Goal: Task Accomplishment & Management: Complete application form

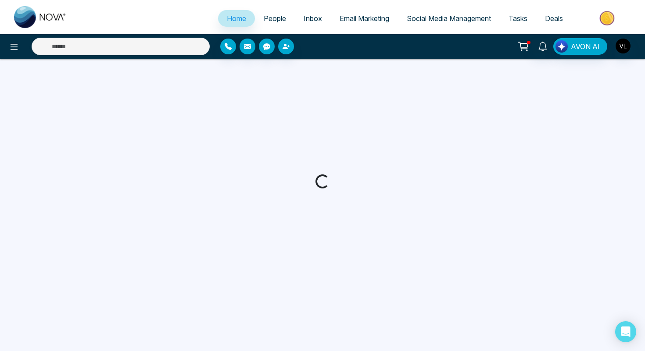
select select "*"
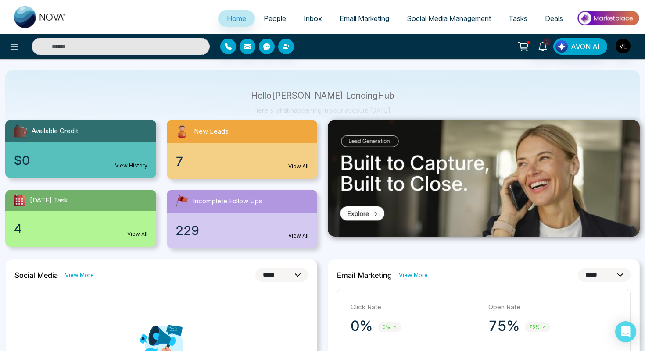
scroll to position [44, 0]
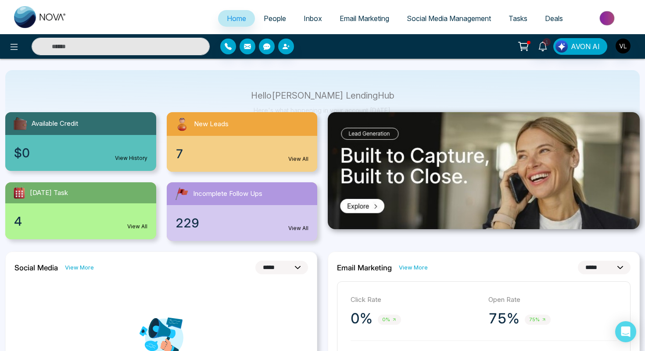
click at [274, 17] on span "People" at bounding box center [275, 18] width 22 height 9
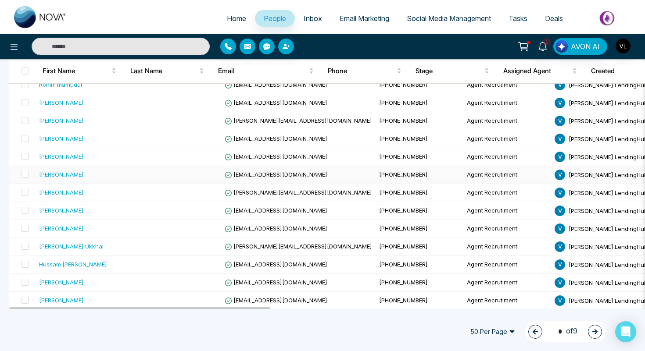
scroll to position [704, 0]
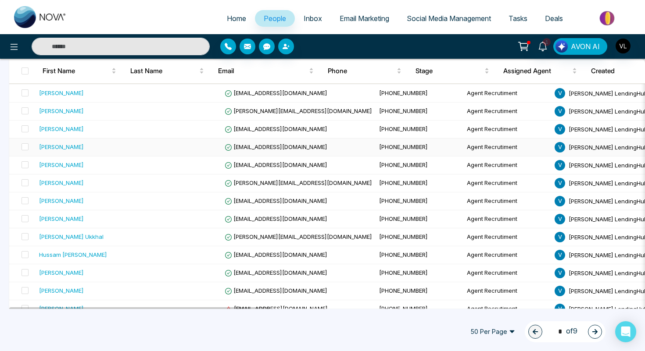
click at [75, 152] on td "[PERSON_NAME]" at bounding box center [85, 148] width 98 height 18
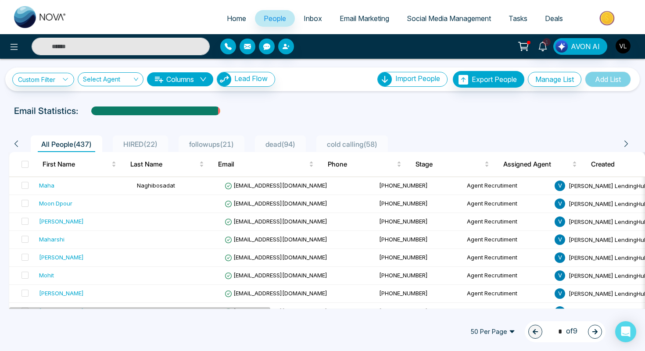
click at [72, 39] on input "text" at bounding box center [121, 47] width 178 height 18
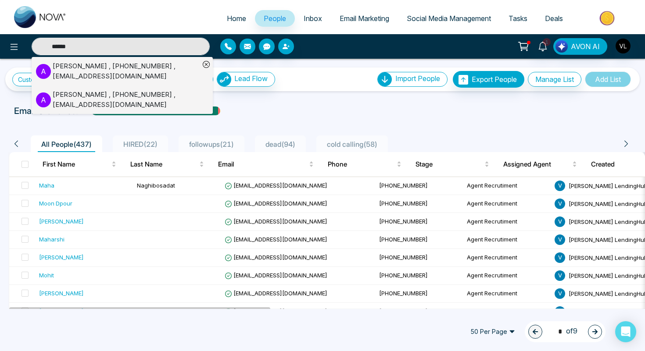
type input "******"
click at [79, 76] on div "Andrew , +15199801052 , rb@suffolkclarke.co.uk" at bounding box center [126, 71] width 147 height 20
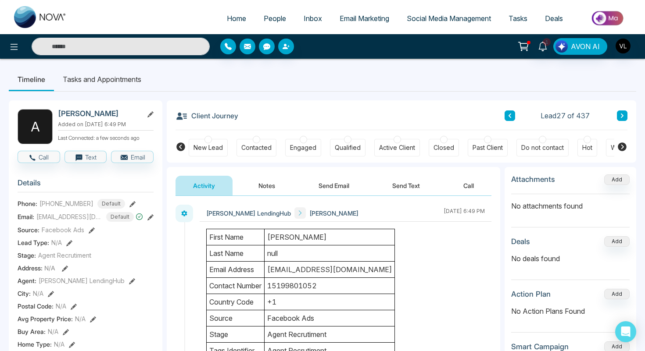
click at [260, 24] on link "People" at bounding box center [275, 18] width 40 height 17
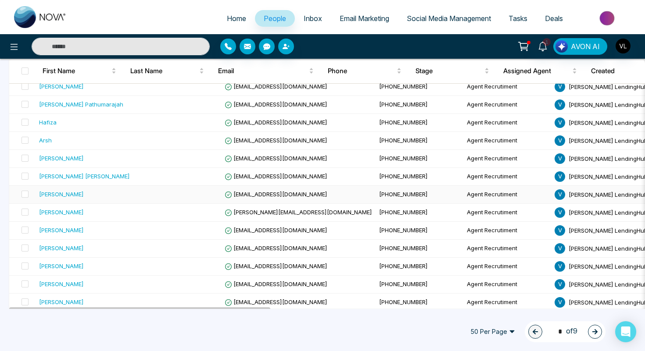
scroll to position [230, 0]
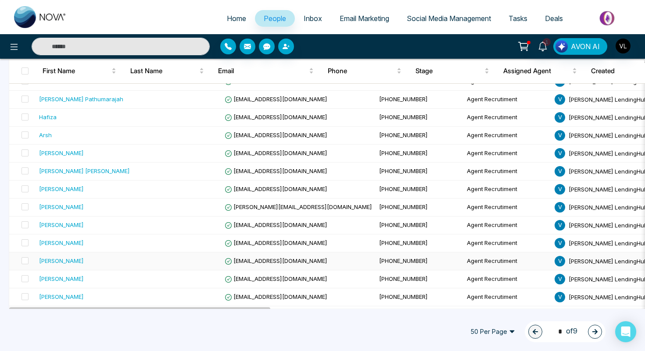
click at [72, 265] on div "[PERSON_NAME]" at bounding box center [61, 261] width 45 height 9
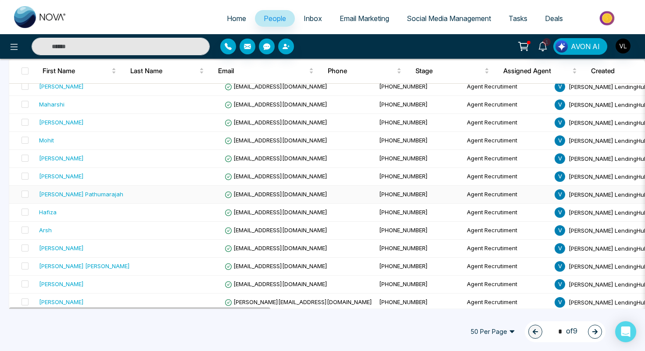
scroll to position [151, 0]
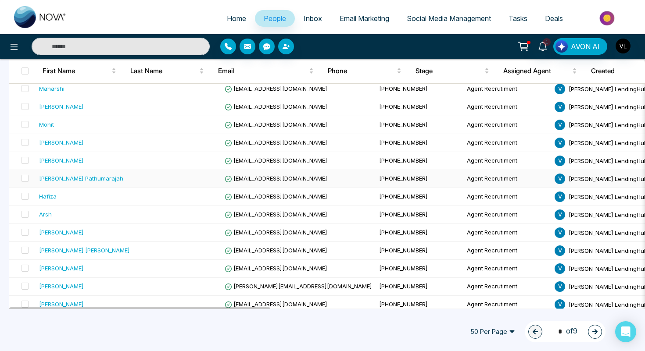
click at [91, 181] on div "[PERSON_NAME] Pathumarajah" at bounding box center [81, 178] width 84 height 9
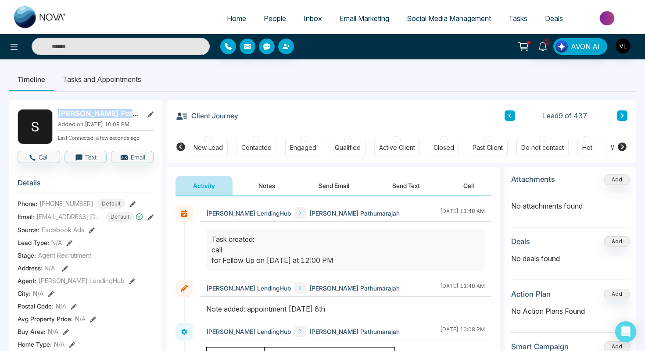
drag, startPoint x: 144, startPoint y: 115, endPoint x: 58, endPoint y: 115, distance: 86.0
click at [58, 115] on div "[PERSON_NAME] Pathumarajah" at bounding box center [106, 113] width 96 height 9
copy div "[PERSON_NAME] Pathumarajah"
drag, startPoint x: 88, startPoint y: 207, endPoint x: 39, endPoint y: 207, distance: 49.1
click at [39, 207] on div "+14167046586 Default" at bounding box center [82, 204] width 86 height 10
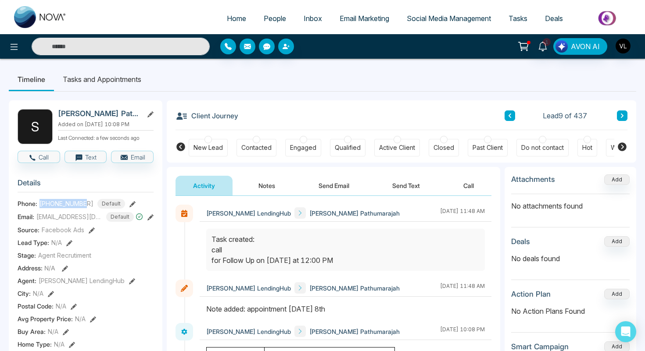
copy span "[PHONE_NUMBER]"
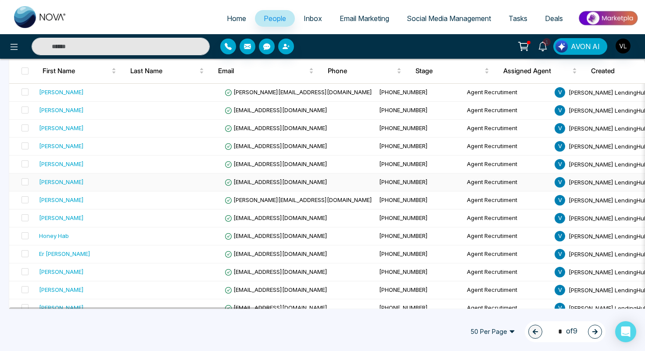
scroll to position [347, 0]
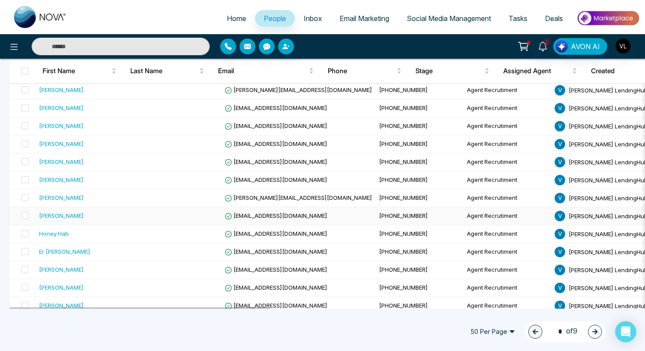
click at [64, 224] on td "[PERSON_NAME]" at bounding box center [85, 216] width 98 height 18
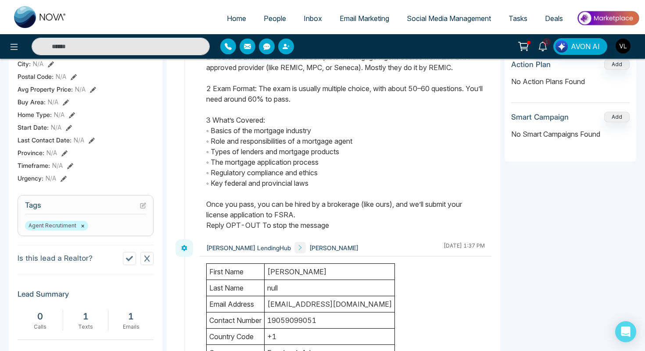
scroll to position [92, 0]
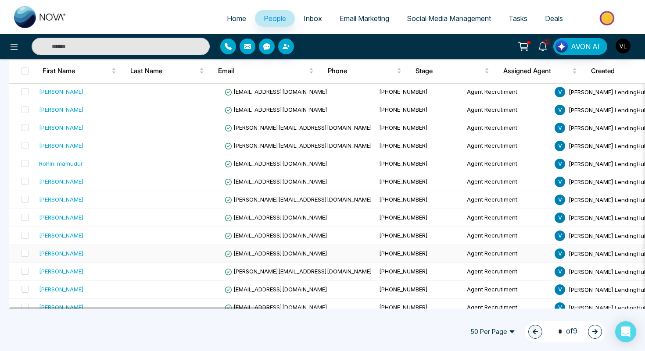
scroll to position [619, 0]
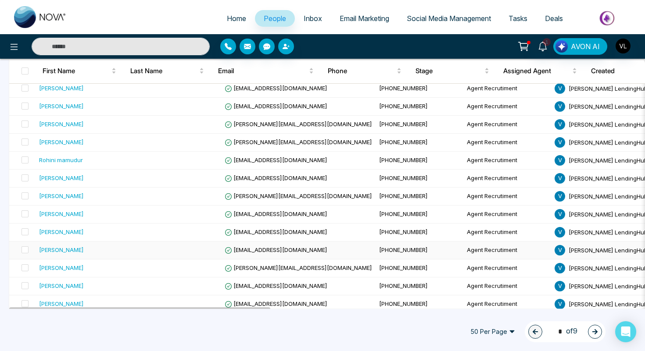
click at [93, 255] on td "[PERSON_NAME]" at bounding box center [85, 251] width 98 height 18
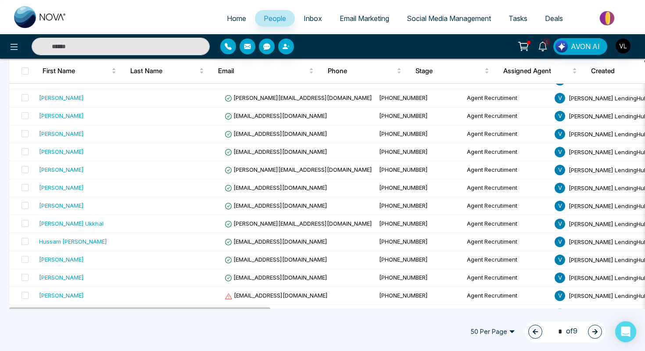
scroll to position [769, 0]
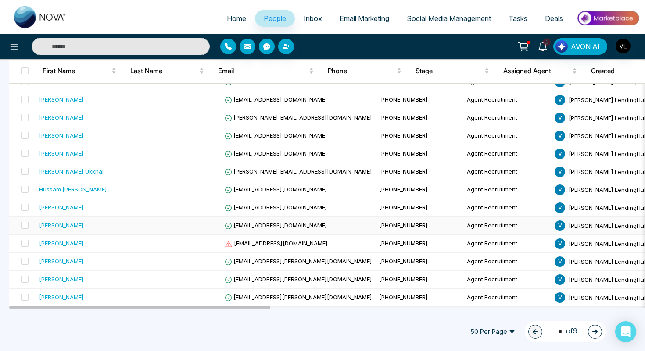
click at [96, 229] on div "[PERSON_NAME]" at bounding box center [84, 225] width 91 height 9
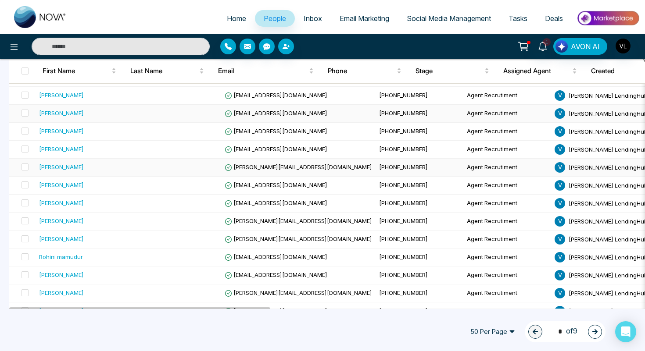
scroll to position [523, 0]
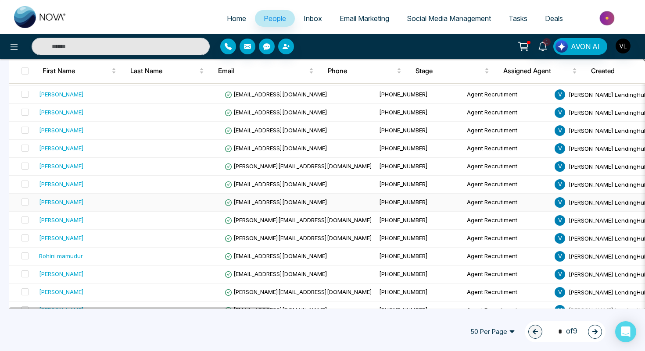
click at [73, 204] on div "[PERSON_NAME]" at bounding box center [61, 202] width 45 height 9
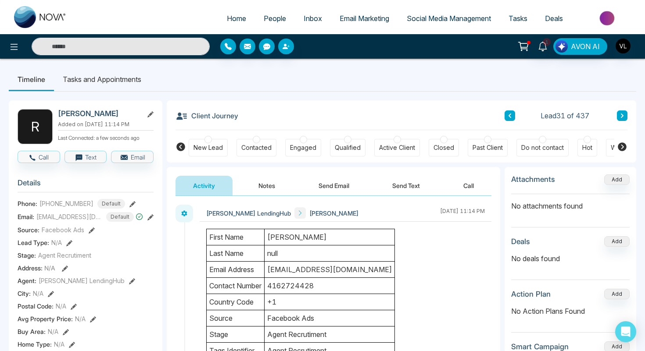
drag, startPoint x: 113, startPoint y: 115, endPoint x: 55, endPoint y: 116, distance: 57.9
click at [55, 116] on div "R Ravinder Saini Added on September 8 2025 | 11:14 PM Last Connected: a few sec…" at bounding box center [86, 126] width 136 height 35
copy h2 "[PERSON_NAME]"
drag, startPoint x: 90, startPoint y: 209, endPoint x: 39, endPoint y: 209, distance: 51.3
click at [38, 209] on div "Phone: +14162724428 Default" at bounding box center [86, 204] width 136 height 10
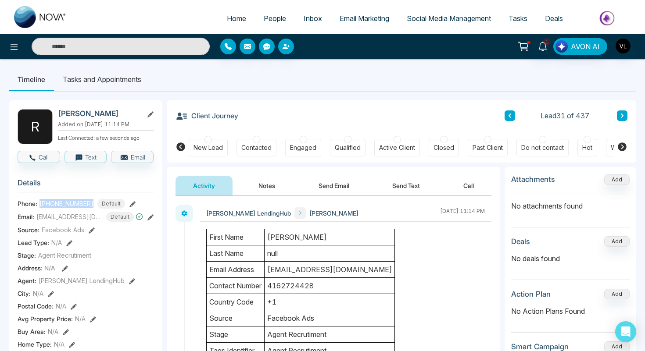
copy span "[PHONE_NUMBER]"
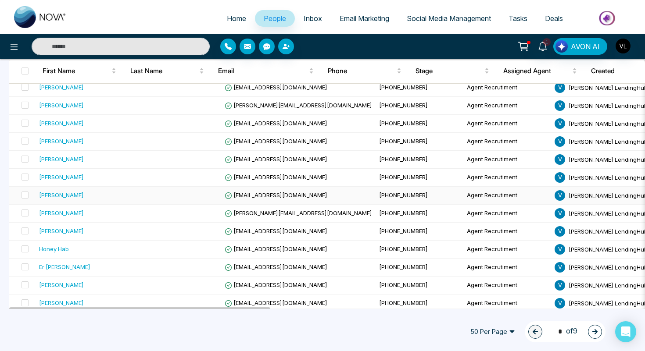
scroll to position [336, 0]
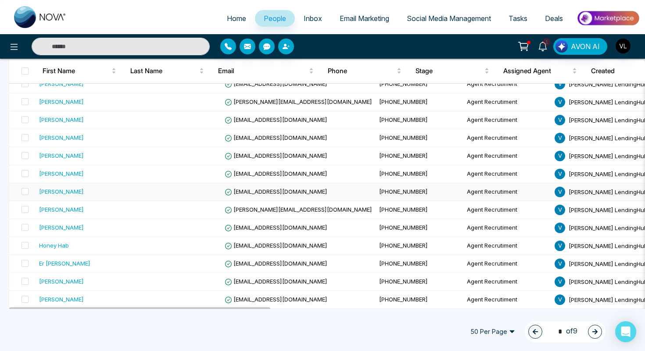
click at [98, 195] on div "[PERSON_NAME]" at bounding box center [84, 191] width 91 height 9
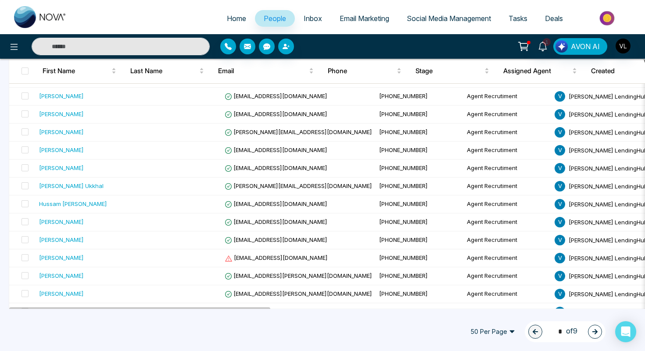
scroll to position [769, 0]
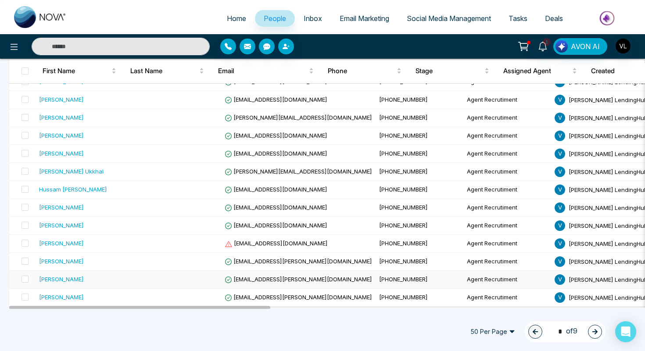
click at [75, 282] on div "[PERSON_NAME]" at bounding box center [84, 279] width 91 height 9
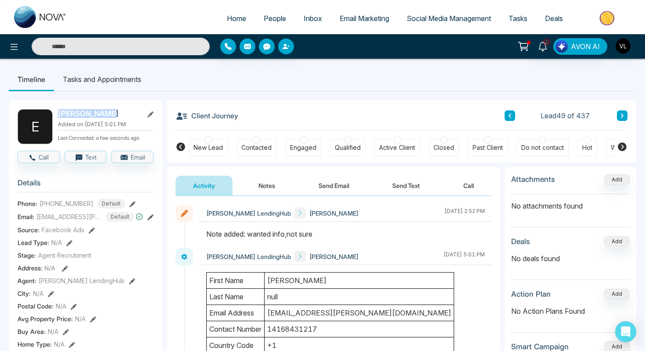
drag, startPoint x: 104, startPoint y: 112, endPoint x: 58, endPoint y: 113, distance: 46.1
click at [58, 113] on h2 "[PERSON_NAME]" at bounding box center [99, 113] width 82 height 9
copy h2 "[PERSON_NAME]"
drag, startPoint x: 91, startPoint y: 204, endPoint x: 39, endPoint y: 209, distance: 52.0
click at [39, 209] on div "+14168431217 Default" at bounding box center [82, 204] width 86 height 10
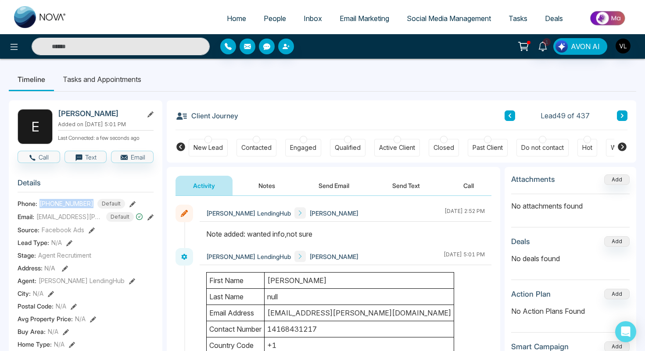
copy span "[PHONE_NUMBER]"
click at [115, 47] on input "text" at bounding box center [121, 47] width 178 height 18
type input "*"
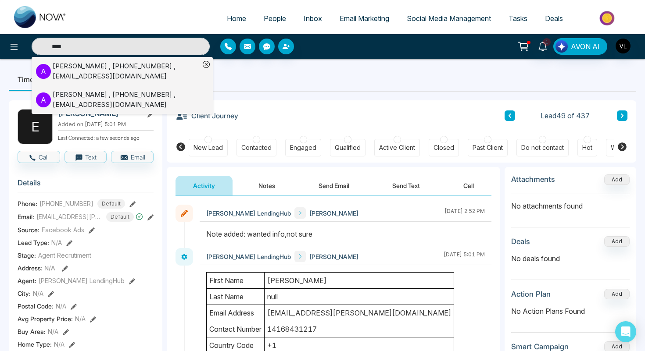
type input "****"
click at [68, 95] on div "Amit Kumar , +19059099051 , zoomwithamit@gmail.com" at bounding box center [126, 100] width 147 height 20
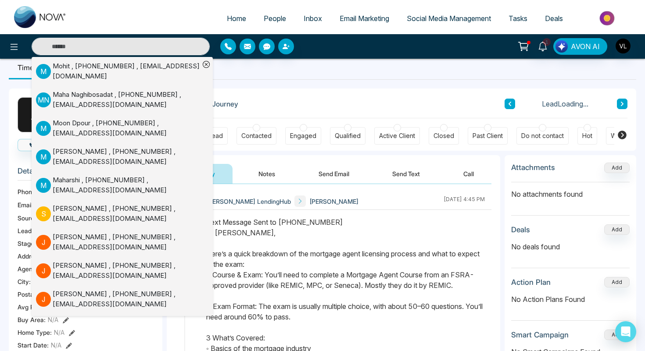
scroll to position [12, 0]
click at [365, 160] on div "Activity Notes Send Email Send Text Call" at bounding box center [333, 169] width 333 height 29
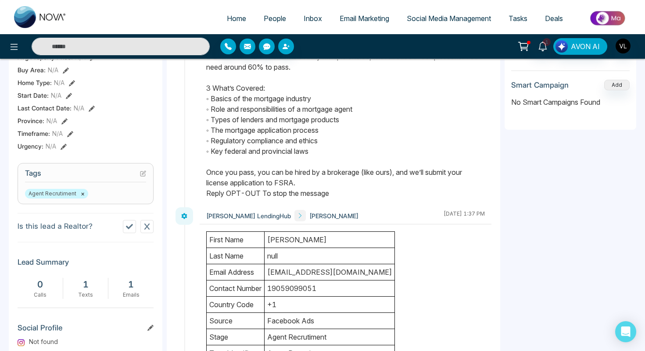
scroll to position [268, 0]
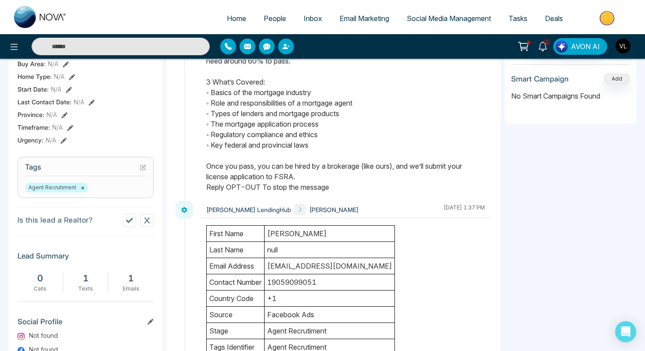
drag, startPoint x: 206, startPoint y: 234, endPoint x: 321, endPoint y: 174, distance: 129.9
click at [321, 174] on div at bounding box center [346, 81] width 292 height 240
click at [100, 53] on input "text" at bounding box center [121, 47] width 178 height 18
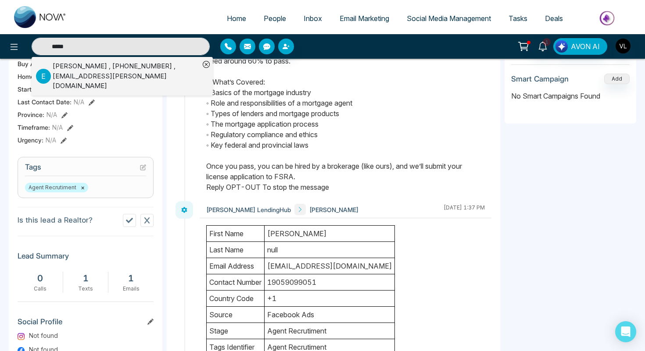
type input "*****"
click at [144, 64] on div "Erfan Afrazi , +14168431217 , erfan.afrazi@gmail.com" at bounding box center [126, 76] width 147 height 30
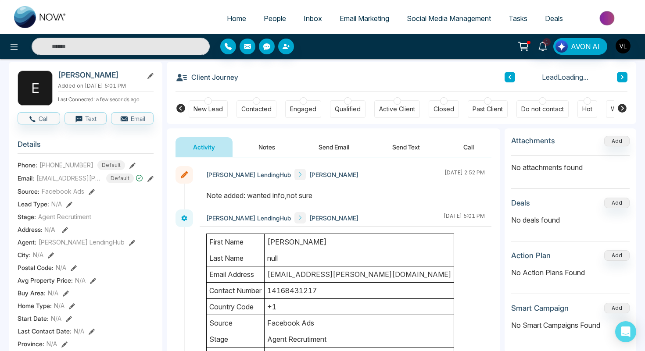
scroll to position [43, 0]
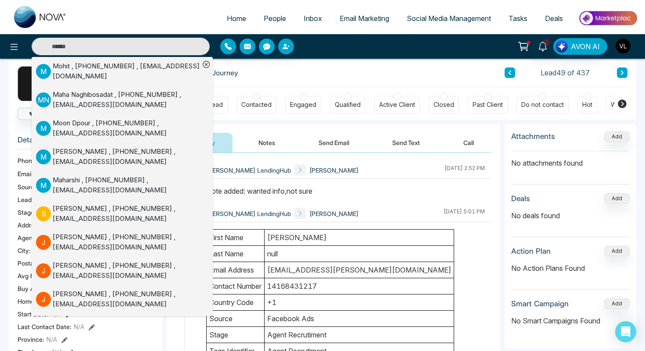
click at [314, 140] on button "Send Email" at bounding box center [334, 143] width 66 height 20
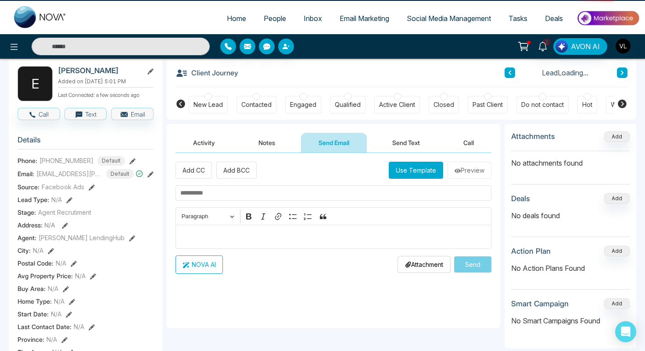
click at [411, 136] on button "Send Text" at bounding box center [406, 143] width 63 height 20
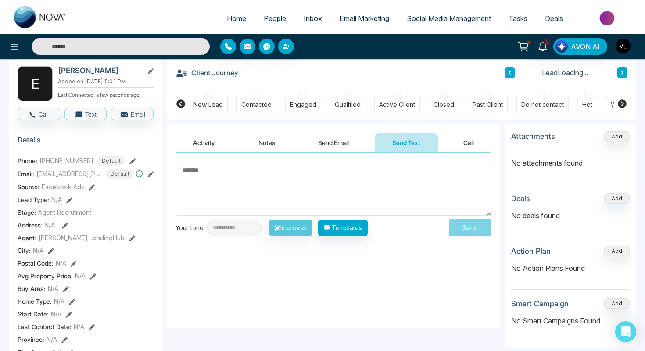
click at [240, 209] on textarea at bounding box center [333, 189] width 316 height 54
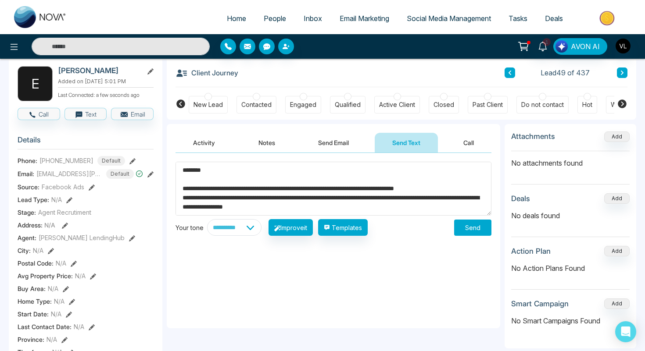
click at [67, 68] on h2 "[PERSON_NAME]" at bounding box center [99, 70] width 82 height 9
copy h2 "Erfan"
click at [196, 171] on textarea "**********" at bounding box center [333, 189] width 316 height 54
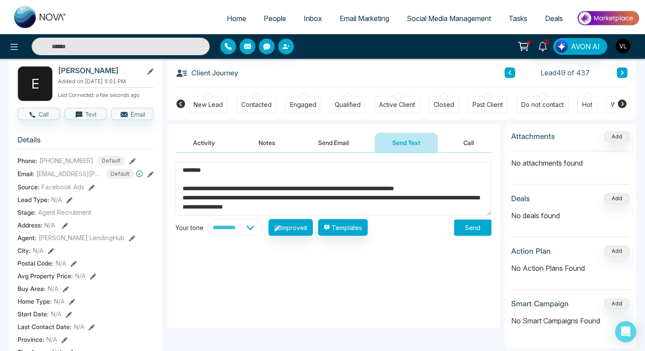
paste textarea "*"
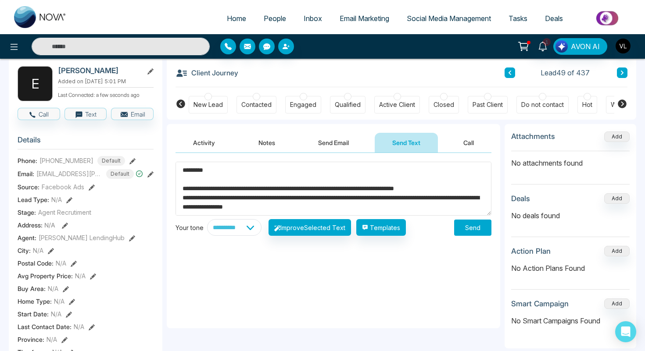
scroll to position [129, 0]
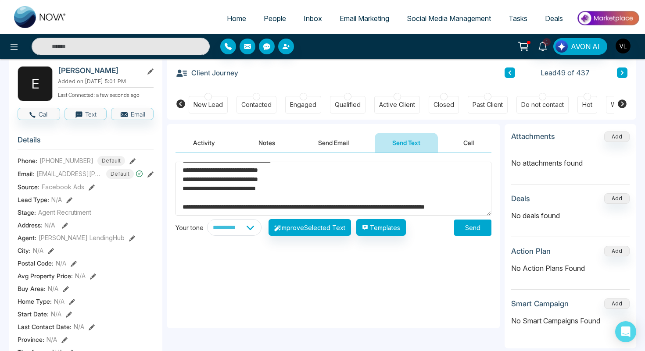
type textarea "**********"
click at [481, 232] on button "Send" at bounding box center [472, 228] width 37 height 16
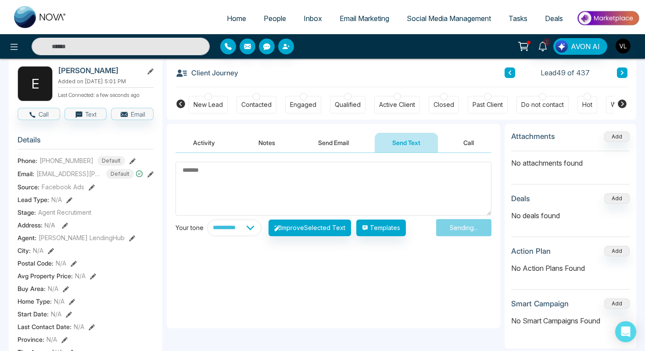
scroll to position [0, 0]
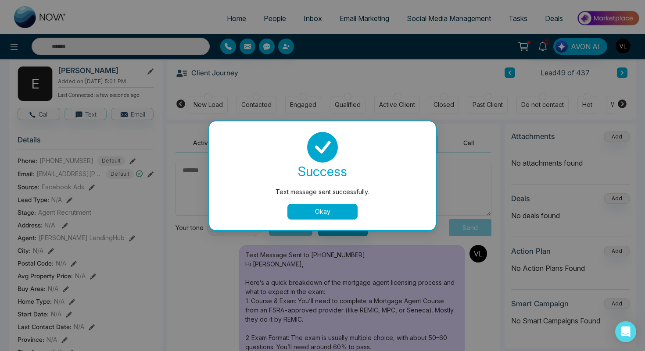
click at [314, 203] on div "success Text message sent successfully. Okay" at bounding box center [322, 176] width 205 height 88
click at [314, 211] on button "Okay" at bounding box center [322, 212] width 70 height 16
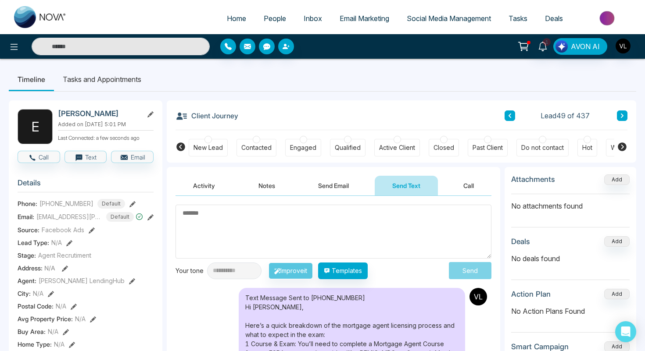
click at [332, 186] on button "Send Email" at bounding box center [333, 186] width 66 height 20
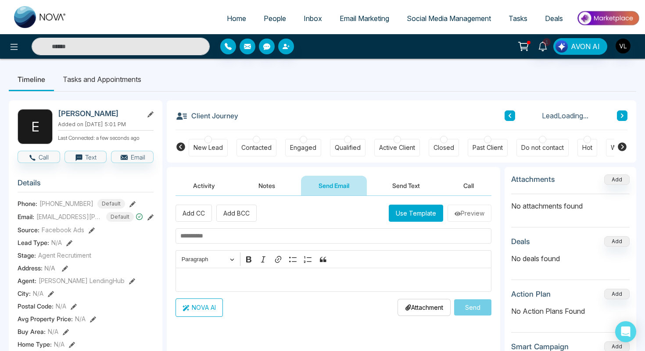
click at [201, 274] on div "Editor editing area: main" at bounding box center [333, 280] width 316 height 24
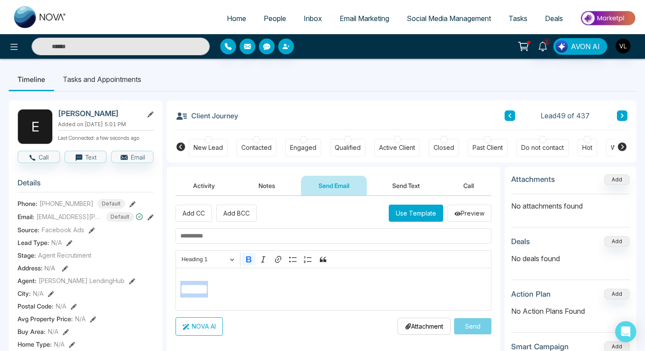
drag, startPoint x: 225, startPoint y: 302, endPoint x: 154, endPoint y: 280, distance: 74.1
click at [404, 195] on button "Send Text" at bounding box center [406, 186] width 63 height 20
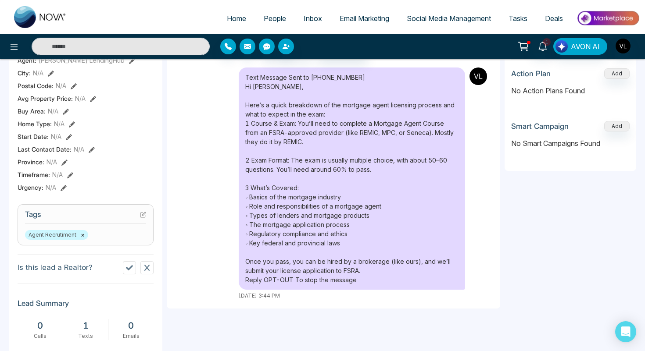
scroll to position [221, 0]
drag, startPoint x: 247, startPoint y: 87, endPoint x: 362, endPoint y: 278, distance: 223.6
click at [364, 281] on div "Text Message Sent to +14168431217 Hi Erfan, Here’s a quick breakdown of the mor…" at bounding box center [352, 178] width 226 height 222
copy div "Hi Erfan, Here’s a quick breakdown of the mortgage agent licensing process and …"
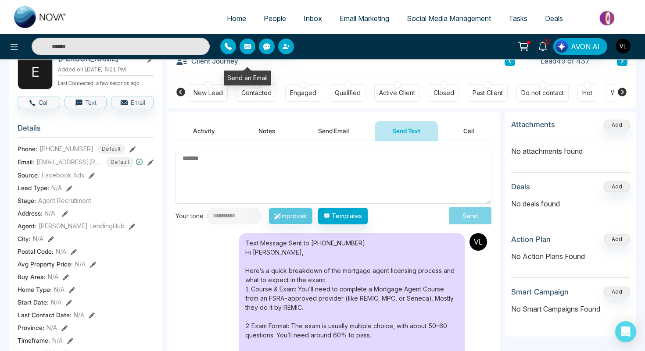
scroll to position [55, 0]
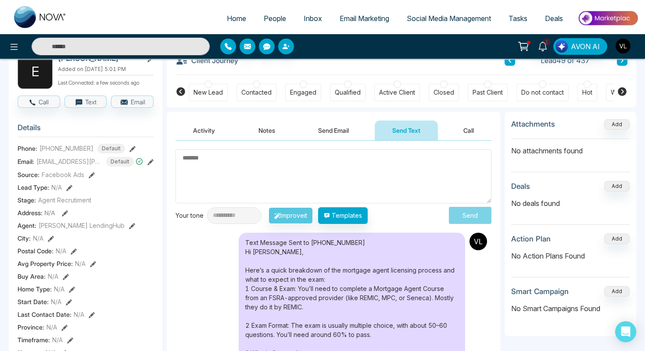
click at [328, 134] on button "Send Email" at bounding box center [333, 131] width 66 height 20
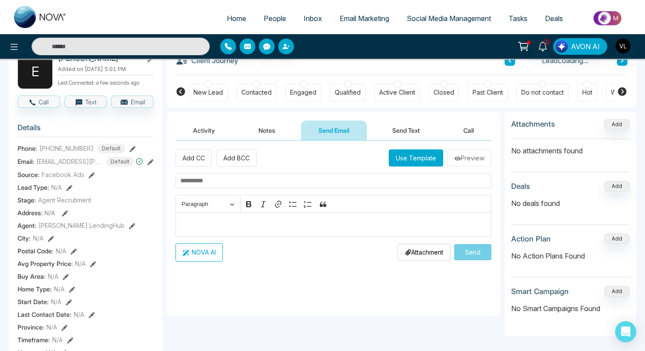
click at [213, 225] on p "Editor editing area: main" at bounding box center [333, 224] width 307 height 11
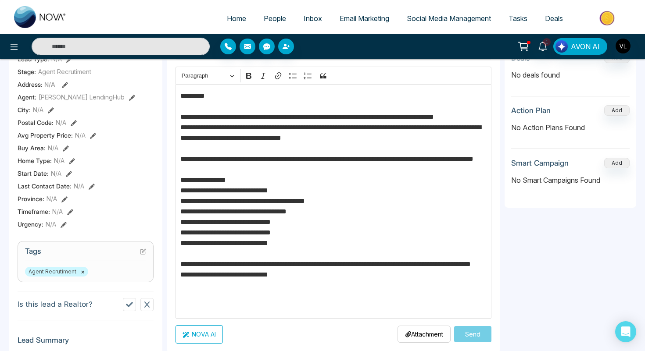
scroll to position [190, 0]
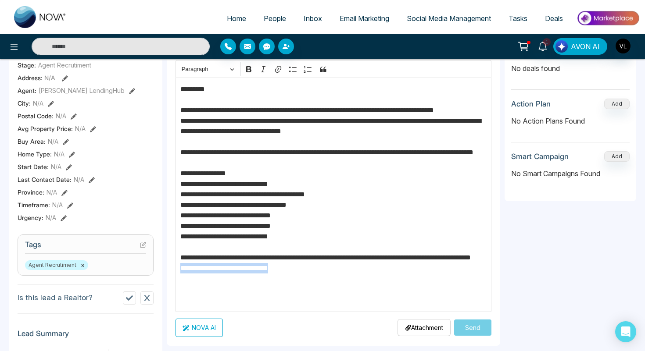
drag, startPoint x: 311, startPoint y: 302, endPoint x: 165, endPoint y: 301, distance: 146.5
click at [165, 301] on div "**********" at bounding box center [322, 214] width 627 height 627
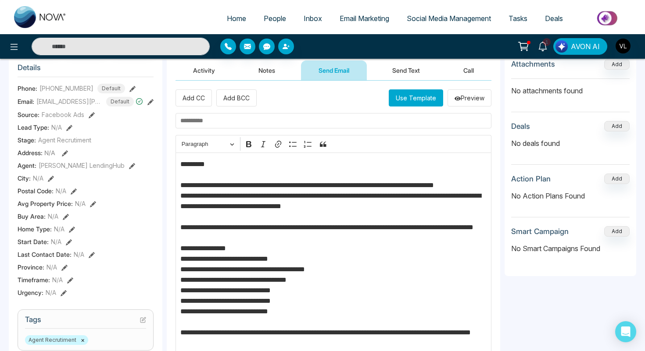
scroll to position [110, 0]
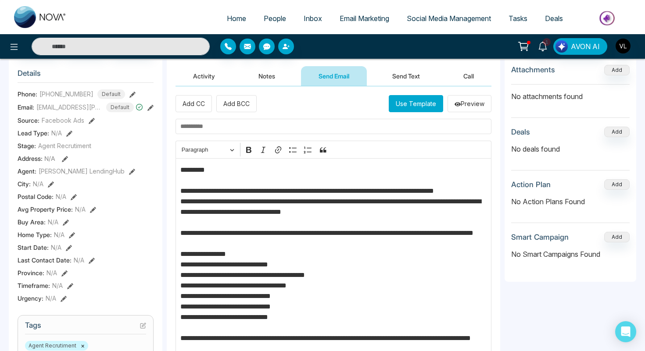
click at [192, 129] on input "text" at bounding box center [333, 126] width 316 height 15
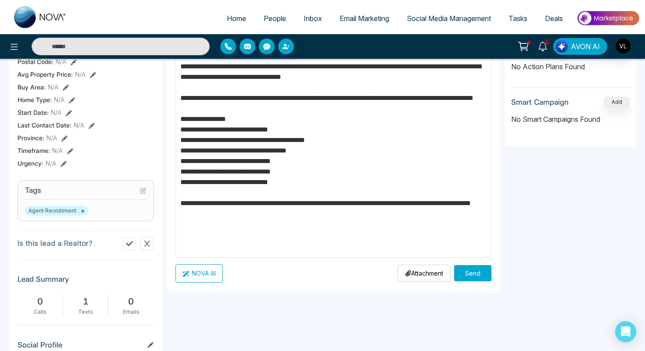
scroll to position [250, 0]
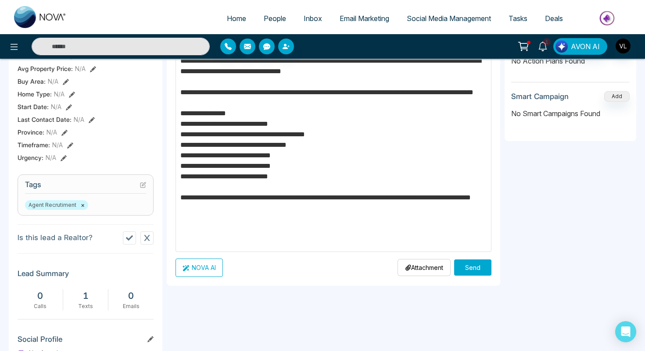
type input "**********"
click at [470, 267] on button "Send" at bounding box center [472, 268] width 37 height 16
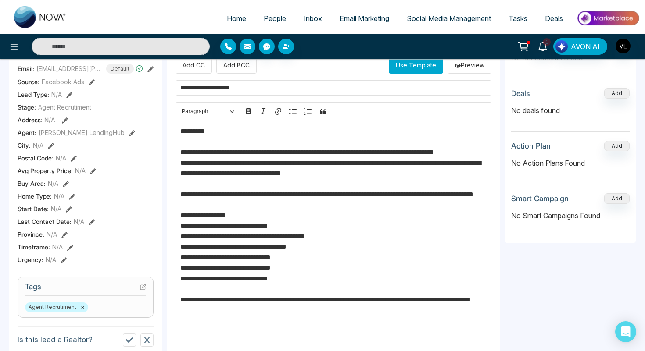
scroll to position [0, 0]
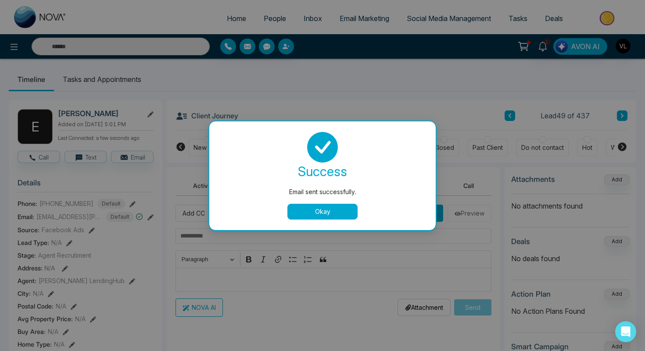
click at [310, 221] on div "success Email sent successfully. Okay" at bounding box center [322, 176] width 226 height 109
click at [309, 220] on div "success Email sent successfully. Okay" at bounding box center [322, 176] width 226 height 109
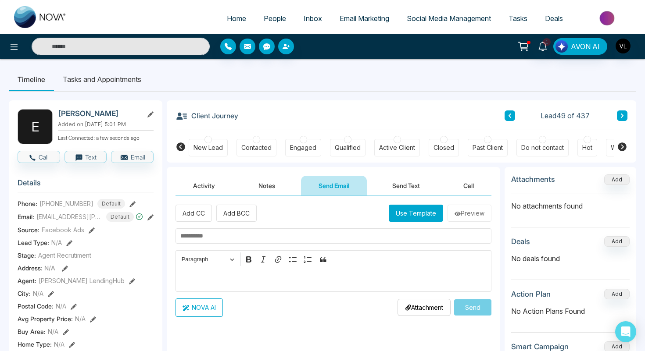
click at [266, 19] on span "People" at bounding box center [275, 18] width 22 height 9
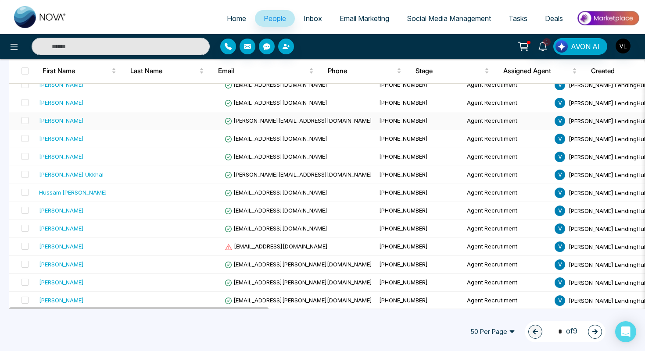
scroll to position [768, 0]
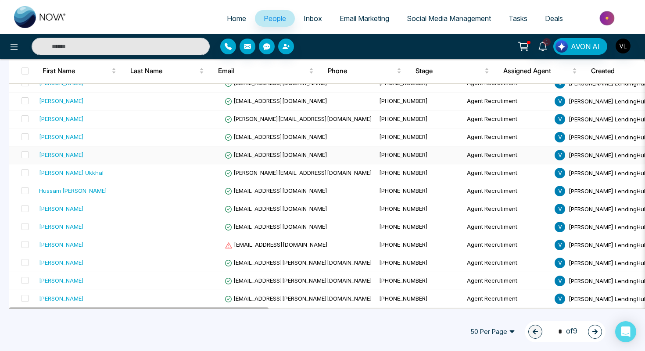
click at [82, 157] on div "[PERSON_NAME]" at bounding box center [84, 154] width 91 height 9
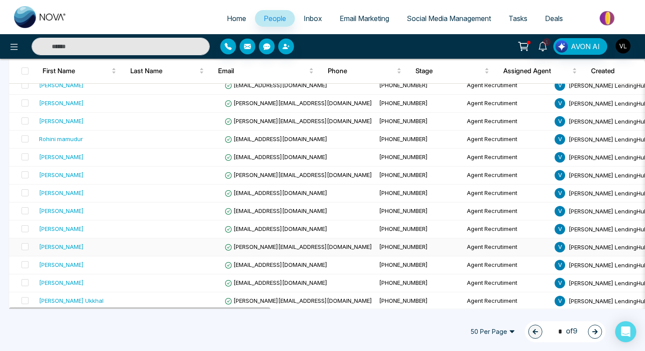
scroll to position [769, 0]
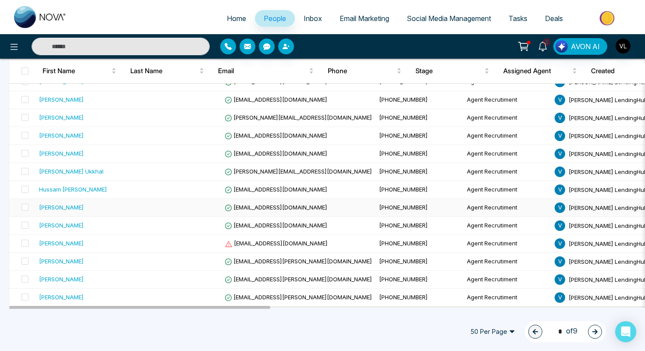
click at [79, 214] on td "[PERSON_NAME]" at bounding box center [85, 208] width 98 height 18
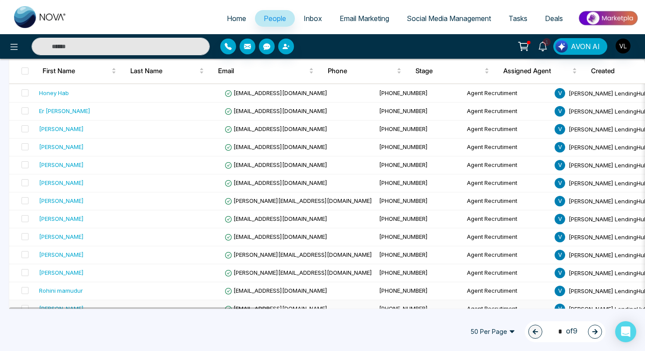
scroll to position [769, 0]
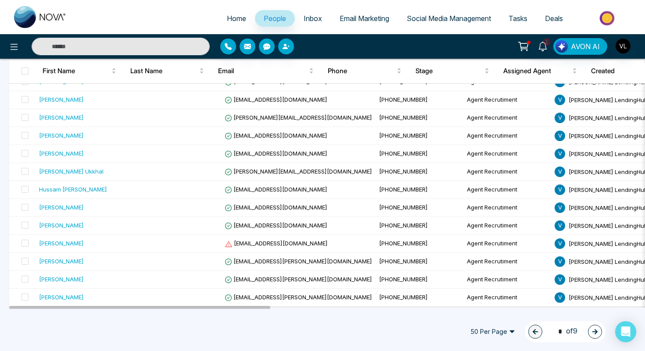
click at [594, 334] on icon "button" at bounding box center [595, 332] width 6 height 6
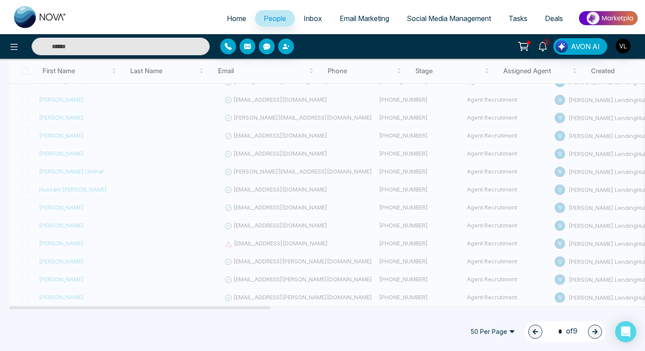
type input "*"
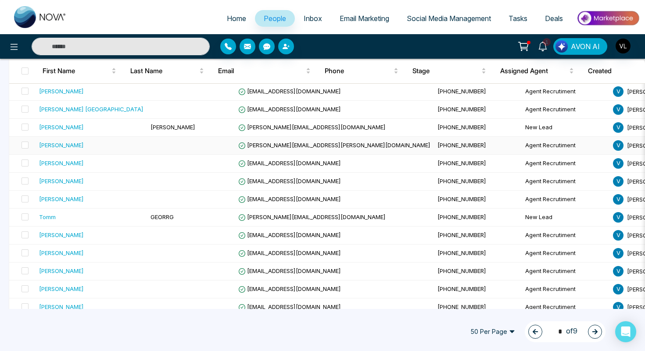
scroll to position [581, 0]
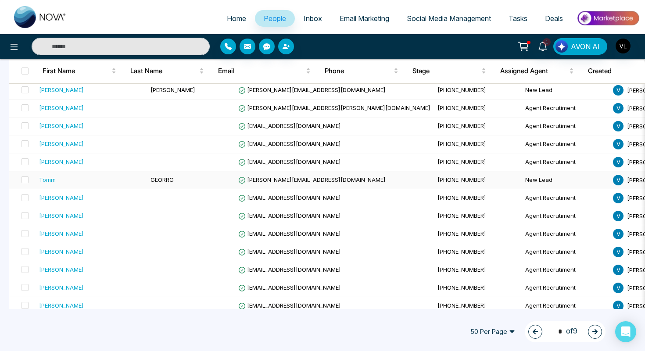
click at [116, 175] on div "Tomm" at bounding box center [91, 179] width 104 height 9
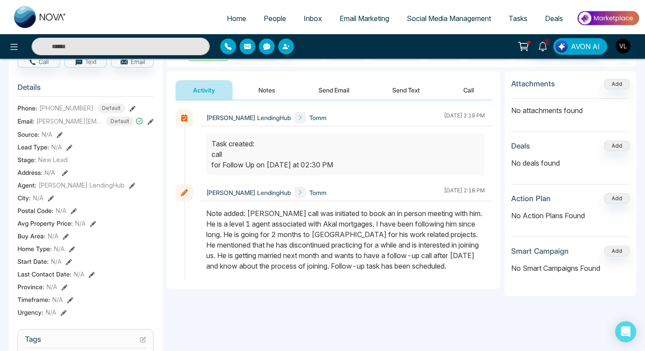
scroll to position [97, 0]
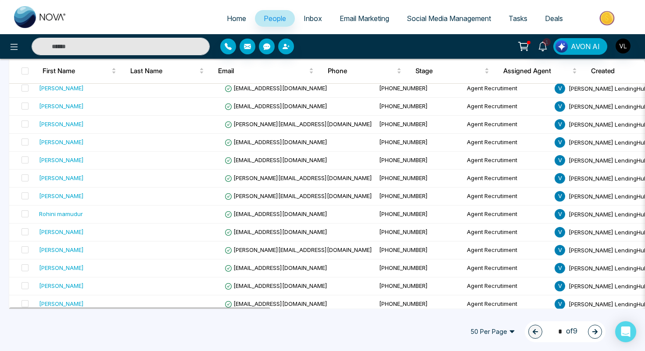
scroll to position [769, 0]
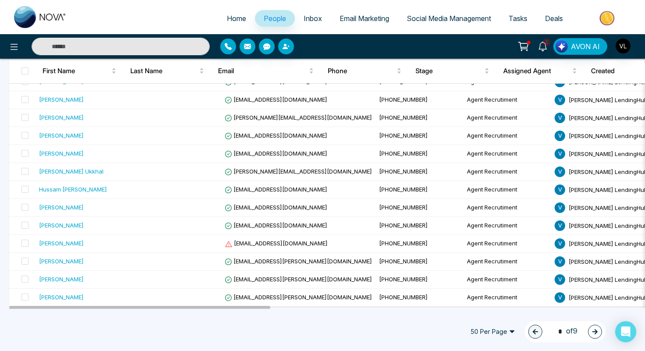
click at [595, 335] on icon "button" at bounding box center [595, 332] width 6 height 6
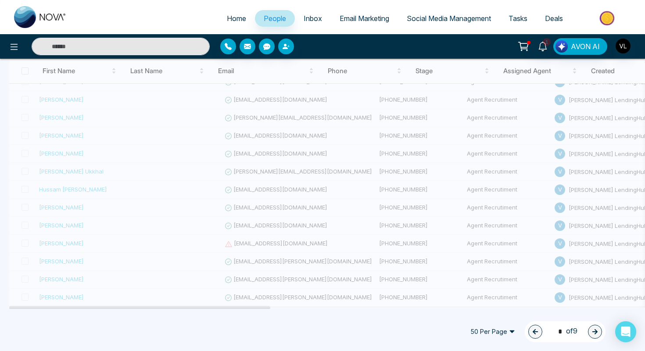
type input "*"
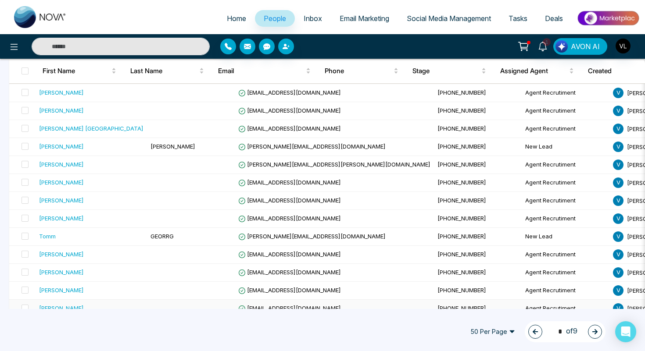
scroll to position [528, 0]
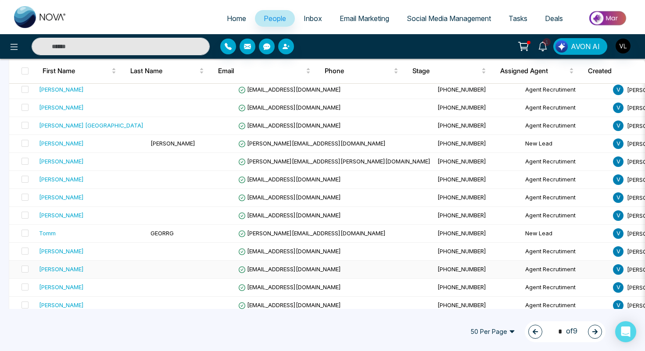
click at [147, 264] on td at bounding box center [191, 270] width 88 height 18
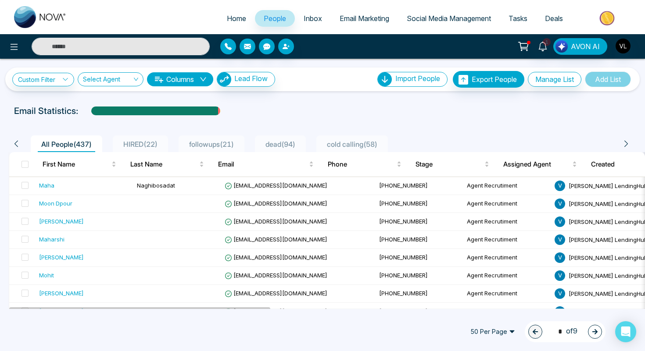
click at [598, 333] on button "button" at bounding box center [595, 332] width 14 height 14
type input "*"
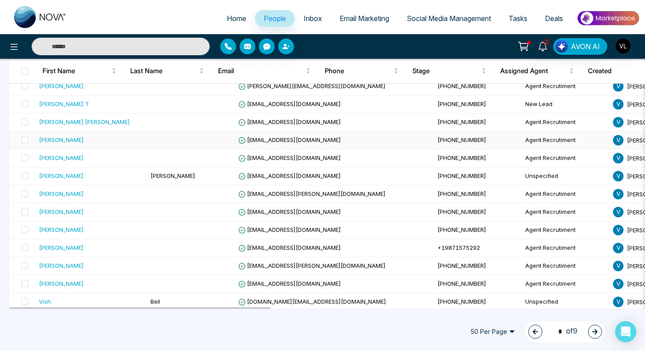
scroll to position [133, 0]
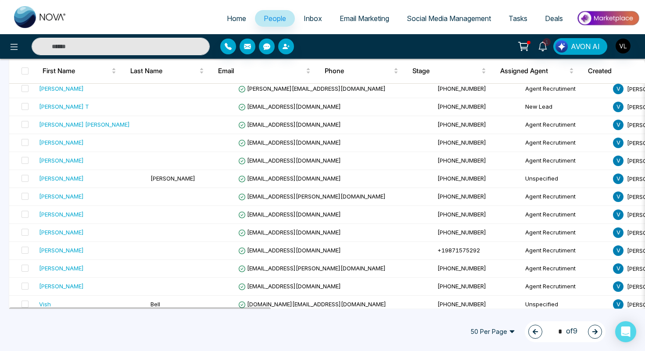
click at [101, 42] on input "text" at bounding box center [121, 47] width 178 height 18
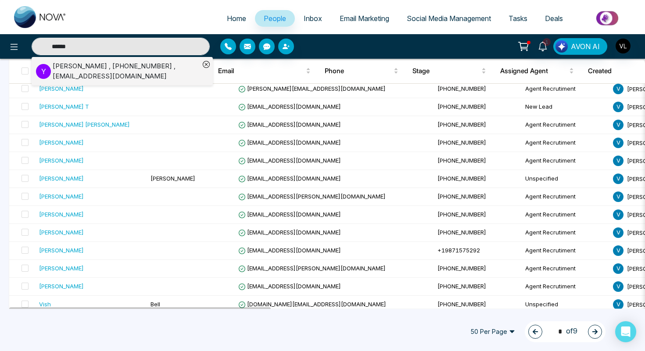
type input "******"
click at [56, 70] on div "yuvraj nagpal , +13658830609 , yuvrajnagpalbrothers@gmail.com" at bounding box center [126, 71] width 147 height 20
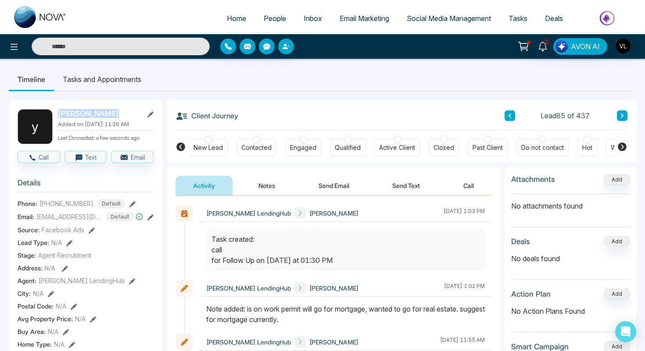
drag, startPoint x: 112, startPoint y: 115, endPoint x: 57, endPoint y: 117, distance: 54.9
click at [57, 117] on div "y yuvraj nagpal Added on August 12 2025 | 11:26 AM Last Connected: a few second…" at bounding box center [86, 126] width 136 height 35
copy h2 "yuvraj nagpal"
copy span "+13658830609"
drag, startPoint x: 89, startPoint y: 209, endPoint x: 40, endPoint y: 210, distance: 48.3
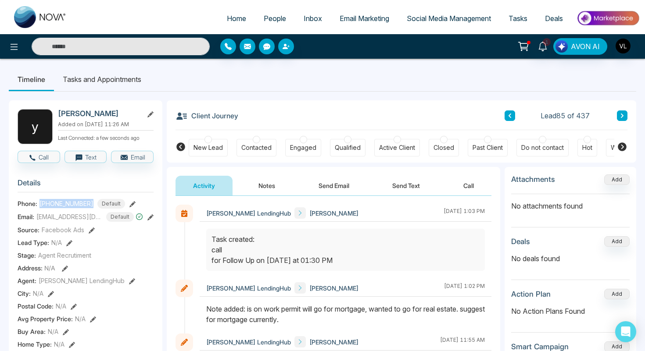
click at [40, 209] on div "+13658830609 Default" at bounding box center [82, 204] width 86 height 10
click at [117, 81] on li "Tasks and Appointments" at bounding box center [102, 80] width 96 height 24
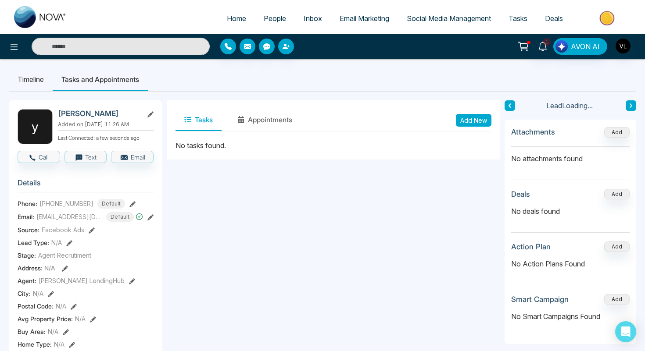
click at [459, 123] on button "Add New" at bounding box center [474, 120] width 36 height 13
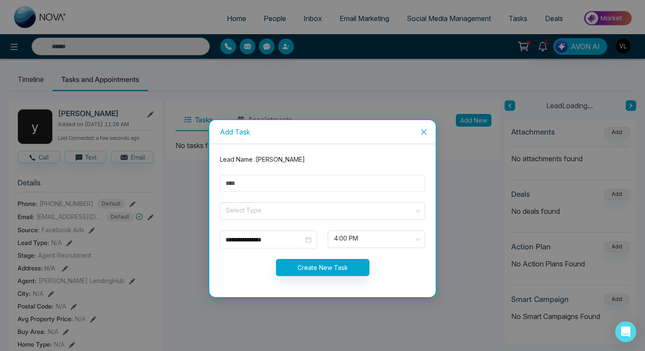
click at [234, 181] on input "text" at bounding box center [322, 183] width 205 height 17
type input "****"
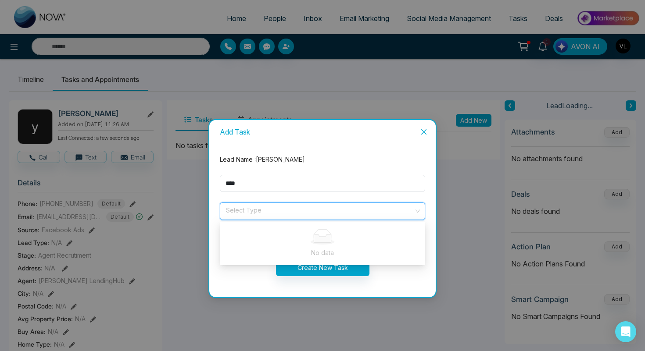
click at [239, 208] on input "search" at bounding box center [319, 209] width 189 height 13
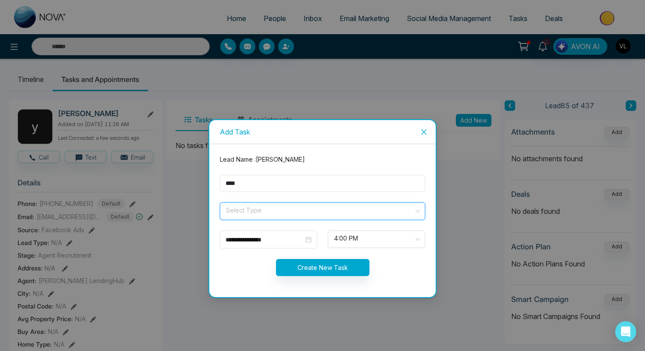
click at [231, 204] on input "search" at bounding box center [319, 209] width 189 height 13
click at [235, 210] on input "search" at bounding box center [319, 209] width 189 height 13
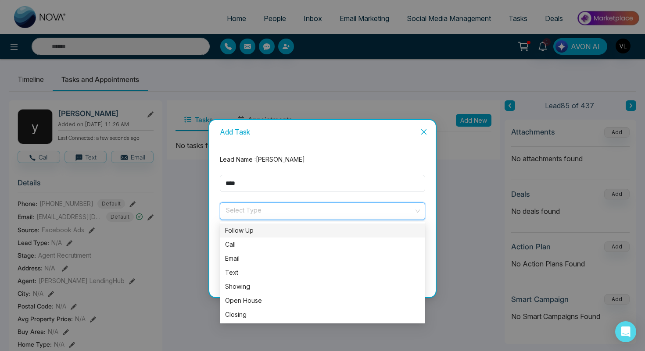
click at [240, 232] on div "Follow Up" at bounding box center [322, 231] width 195 height 10
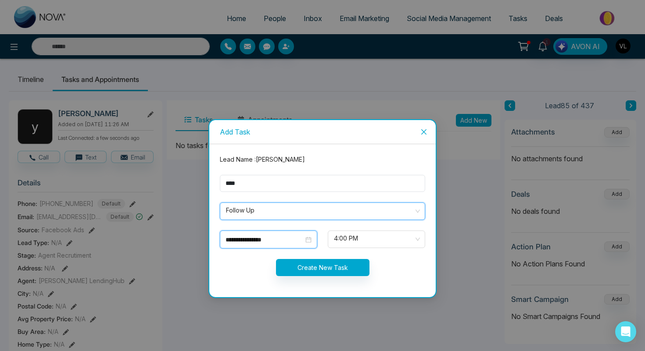
click at [270, 243] on input "**********" at bounding box center [264, 240] width 78 height 10
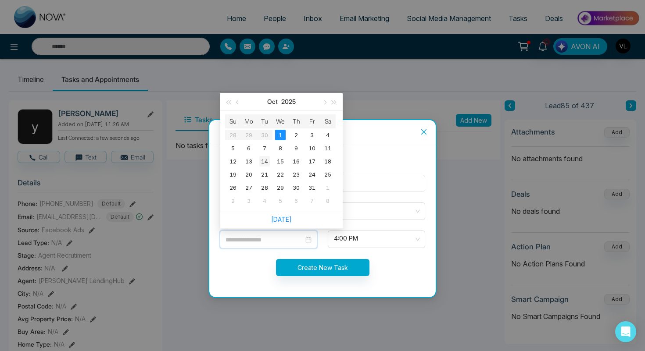
type input "**********"
click at [263, 159] on div "14" at bounding box center [264, 161] width 11 height 11
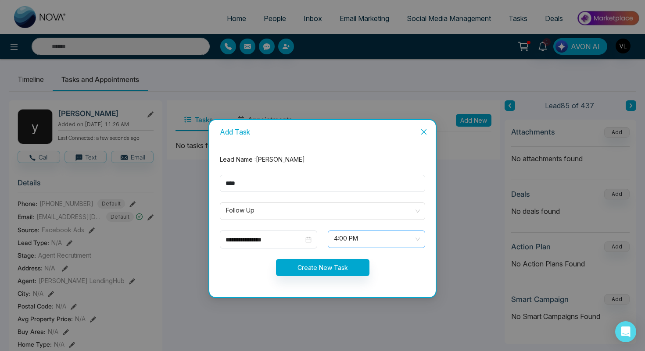
click at [340, 240] on span "4:00 PM" at bounding box center [376, 239] width 85 height 15
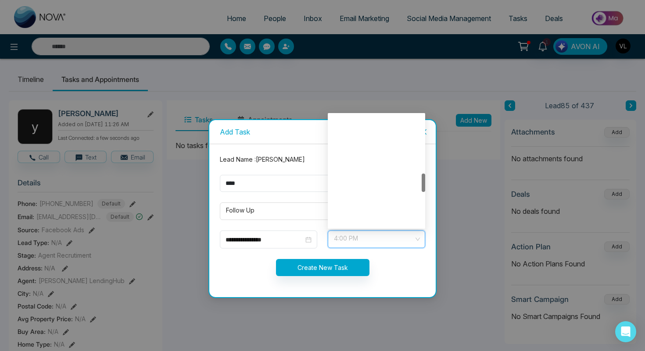
scroll to position [351, 0]
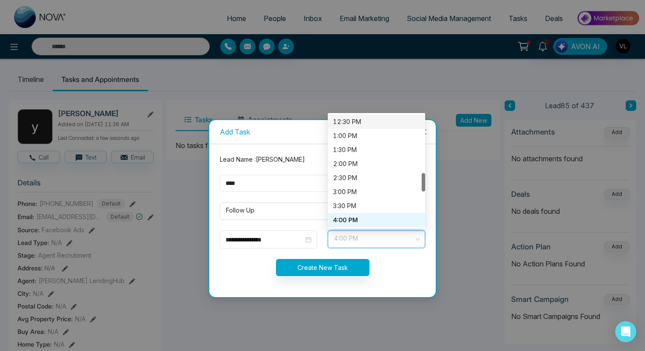
click at [340, 117] on div "12:30 PM" at bounding box center [376, 122] width 87 height 10
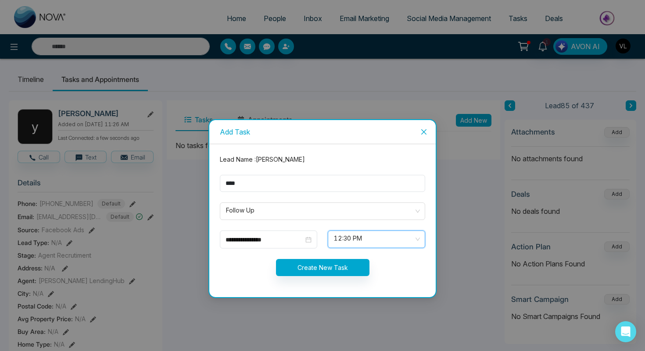
click at [297, 276] on form "**********" at bounding box center [323, 221] width 216 height 132
click at [290, 267] on button "Create New Task" at bounding box center [322, 267] width 93 height 17
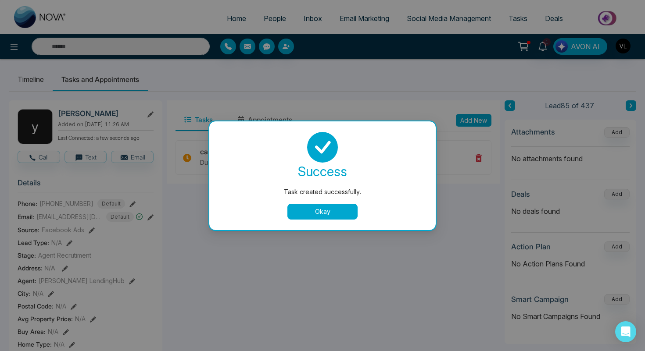
click at [325, 207] on button "Okay" at bounding box center [322, 212] width 70 height 16
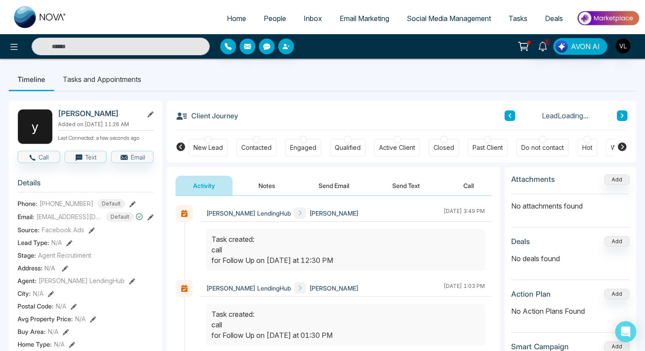
click at [271, 14] on span "People" at bounding box center [275, 18] width 22 height 9
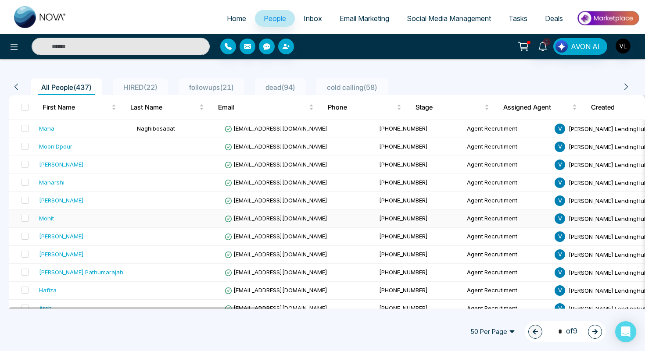
scroll to position [75, 0]
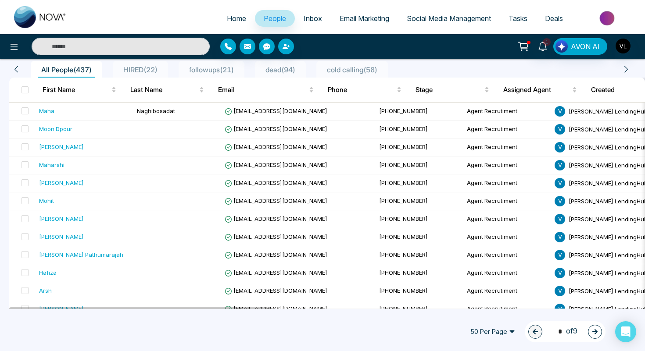
click at [595, 326] on button "button" at bounding box center [595, 332] width 14 height 14
type input "*"
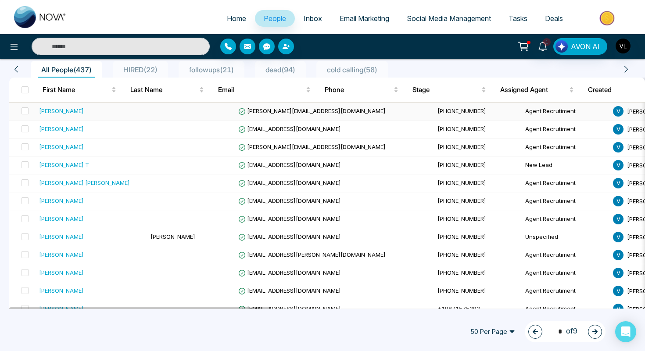
click at [73, 111] on div "Amir Rajwani" at bounding box center [61, 111] width 45 height 9
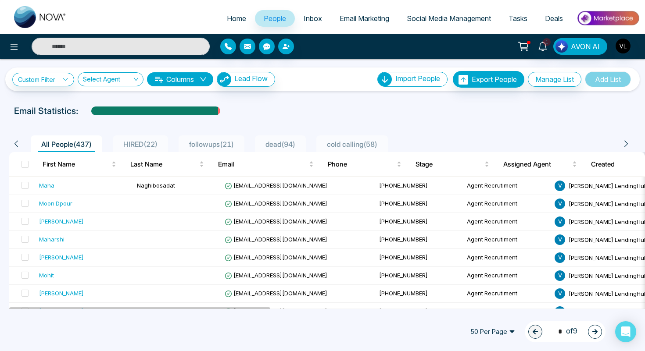
click at [598, 334] on button "button" at bounding box center [595, 332] width 14 height 14
type input "*"
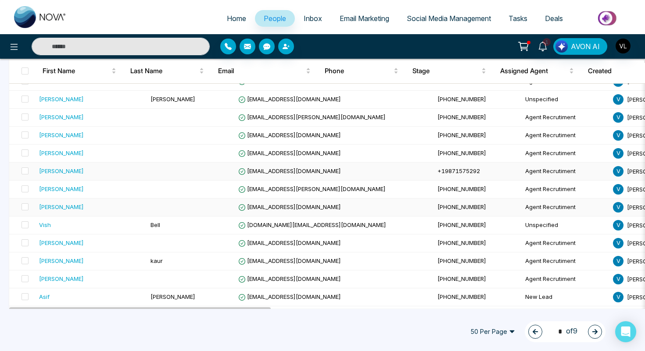
scroll to position [234, 0]
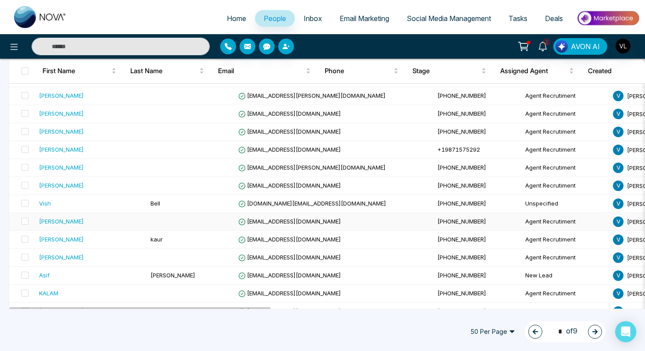
click at [91, 225] on div "Paul Malandrino" at bounding box center [91, 221] width 104 height 9
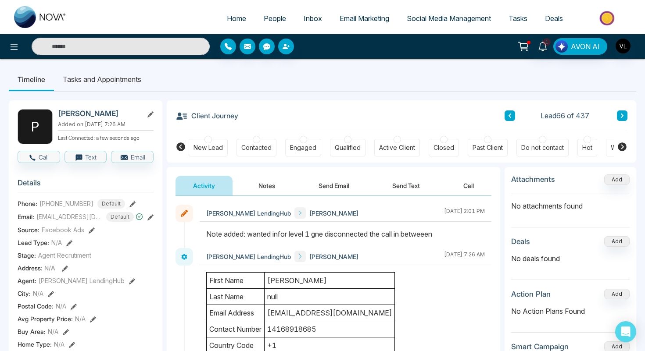
drag, startPoint x: 118, startPoint y: 115, endPoint x: 60, endPoint y: 116, distance: 57.5
click at [60, 115] on h2 "Paul Malandrino" at bounding box center [99, 113] width 82 height 9
drag, startPoint x: 87, startPoint y: 204, endPoint x: 38, endPoint y: 202, distance: 48.8
click at [38, 202] on div "Phone: +14168918684 Default" at bounding box center [86, 204] width 136 height 10
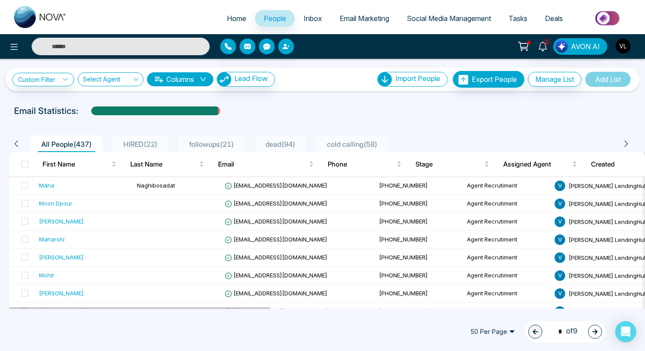
click at [116, 45] on input "text" at bounding box center [121, 47] width 178 height 18
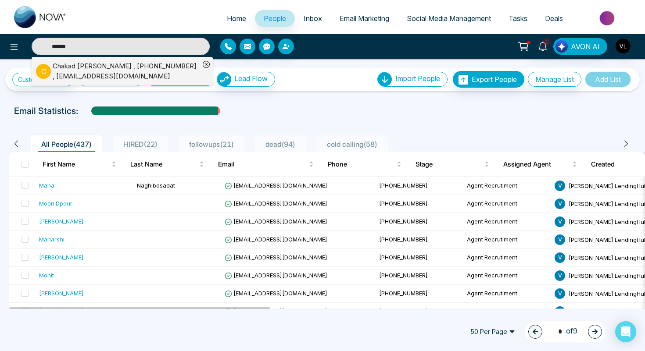
type input "******"
click at [58, 75] on div "Chakad garousi , +14378763686 , chakad360@gmail.com" at bounding box center [126, 71] width 147 height 20
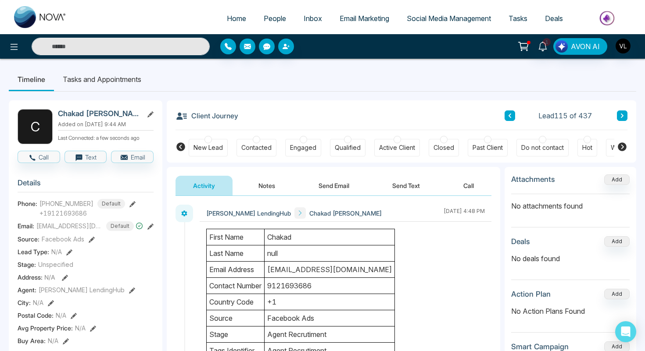
click at [81, 50] on input "text" at bounding box center [121, 47] width 178 height 18
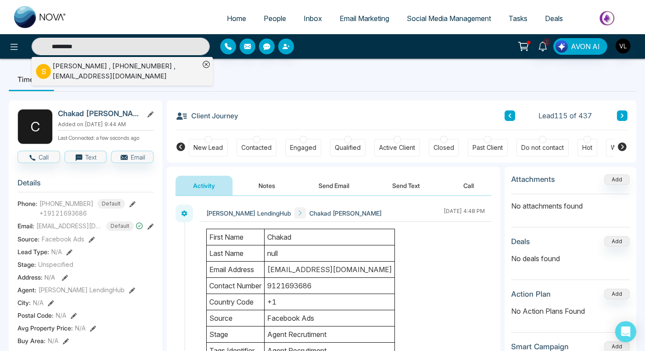
type input "*********"
click at [61, 65] on div "Shivinder thakur , +16472861918 , shivinderthakur@hotmail.com" at bounding box center [126, 71] width 147 height 20
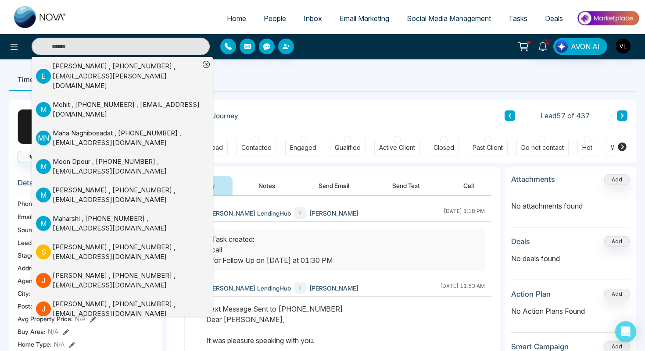
click at [259, 90] on ul "Timeline Tasks and Appointments" at bounding box center [322, 80] width 627 height 24
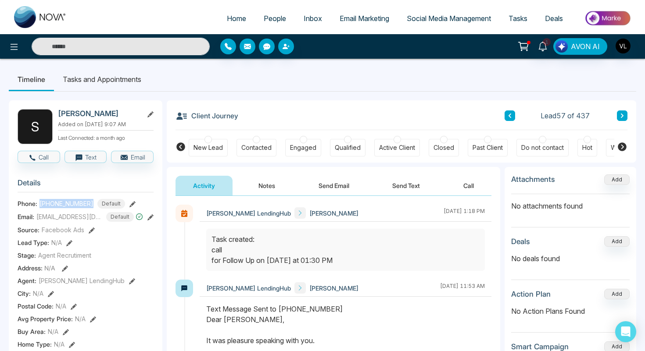
drag, startPoint x: 90, startPoint y: 202, endPoint x: 39, endPoint y: 203, distance: 51.3
click at [39, 203] on div "Phone: +16472861918 Default" at bounding box center [86, 204] width 136 height 10
click at [277, 19] on span "People" at bounding box center [275, 18] width 22 height 9
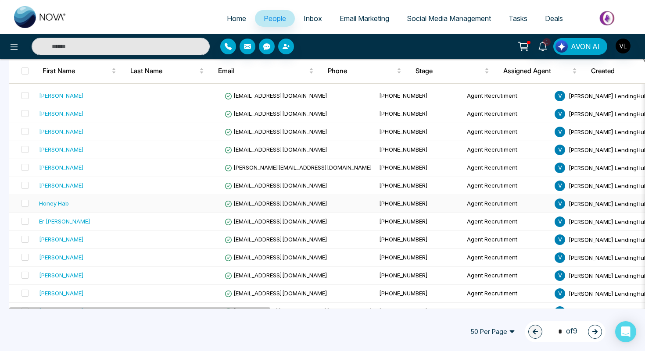
scroll to position [380, 0]
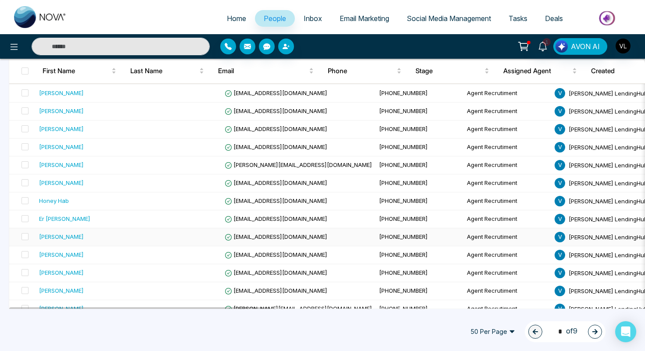
click at [50, 242] on td "[PERSON_NAME]" at bounding box center [85, 238] width 98 height 18
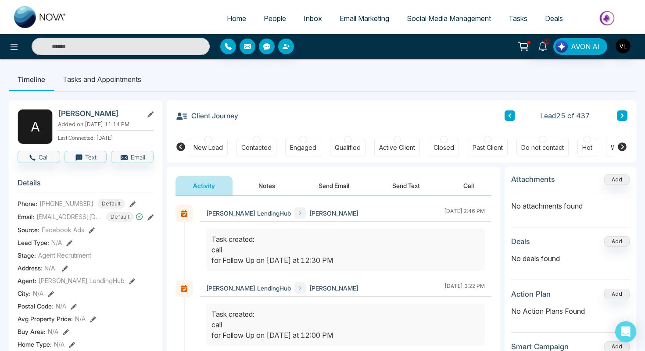
drag, startPoint x: 58, startPoint y: 115, endPoint x: 124, endPoint y: 115, distance: 65.4
click at [124, 116] on h2 "[PERSON_NAME]" at bounding box center [99, 113] width 82 height 9
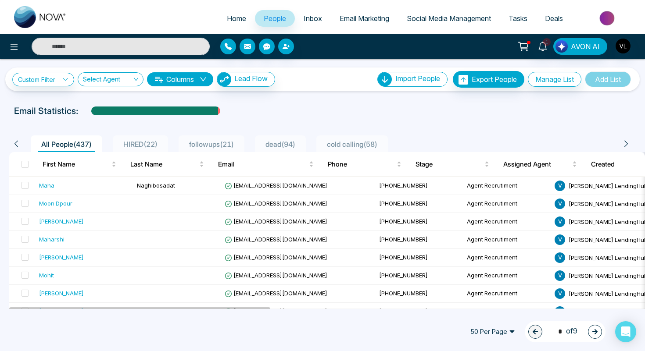
click at [589, 329] on button "button" at bounding box center [595, 332] width 14 height 14
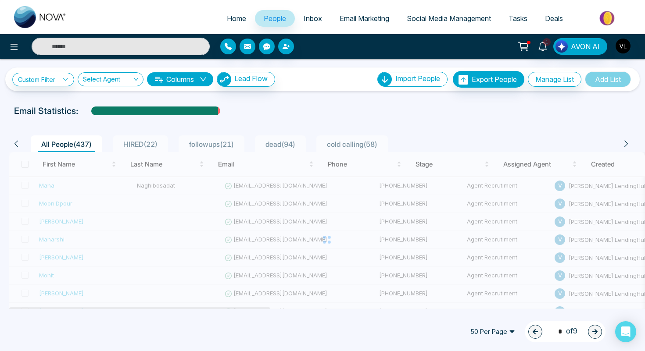
type input "*"
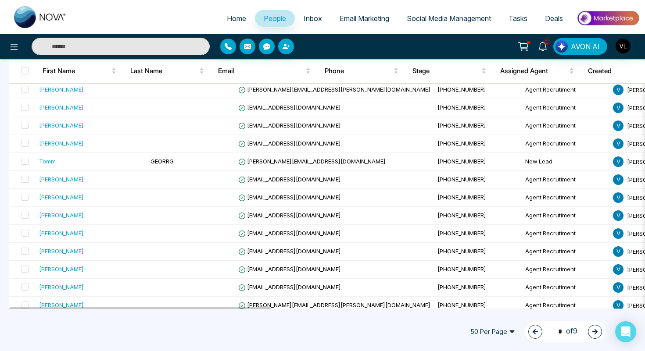
scroll to position [769, 0]
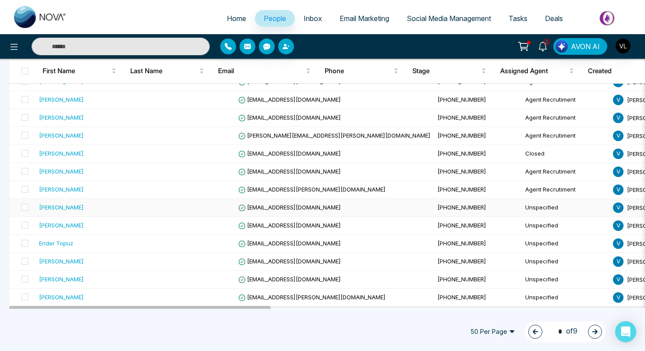
click at [110, 207] on div "Tajinder Singh" at bounding box center [91, 207] width 104 height 9
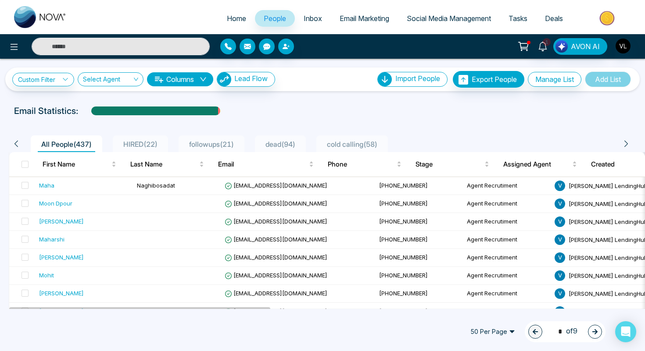
click at [590, 329] on button "button" at bounding box center [595, 332] width 14 height 14
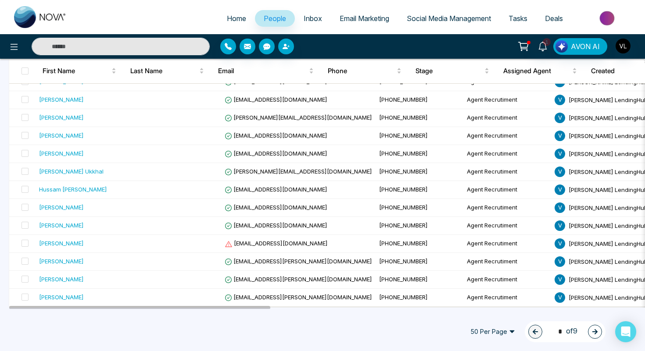
type input "*"
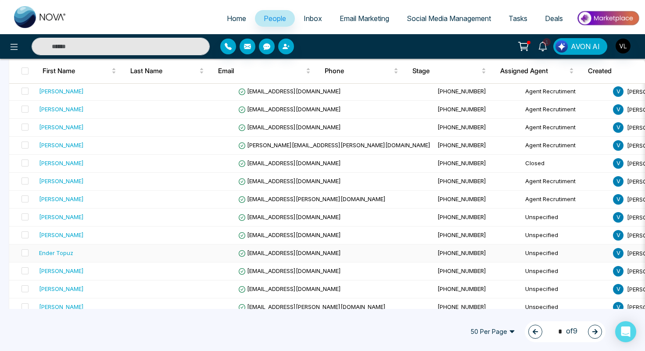
scroll to position [767, 0]
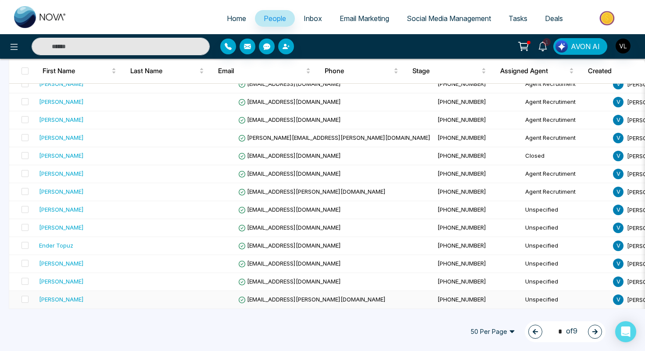
click at [98, 295] on div "Dyllan Hutchings" at bounding box center [91, 299] width 104 height 9
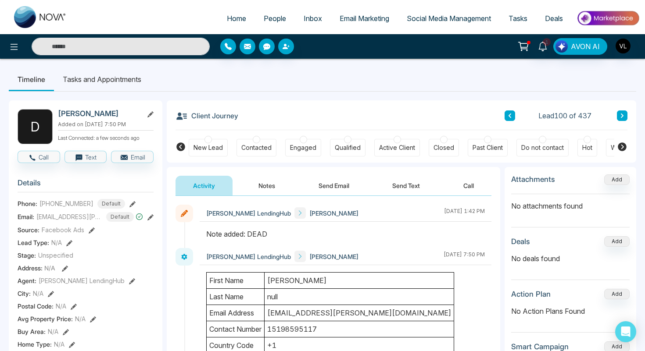
drag, startPoint x: 120, startPoint y: 115, endPoint x: 59, endPoint y: 115, distance: 61.0
click at [58, 114] on h2 "Dyllan Hutchings" at bounding box center [99, 113] width 82 height 9
drag, startPoint x: 87, startPoint y: 203, endPoint x: 39, endPoint y: 202, distance: 47.8
click at [39, 202] on div "+15198595117 Default" at bounding box center [82, 204] width 86 height 10
click at [268, 20] on span "People" at bounding box center [275, 18] width 22 height 9
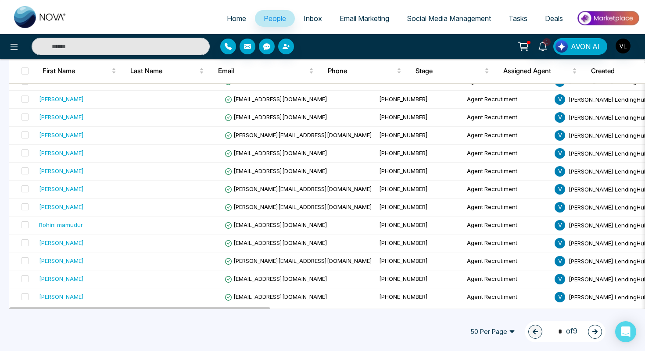
scroll to position [769, 0]
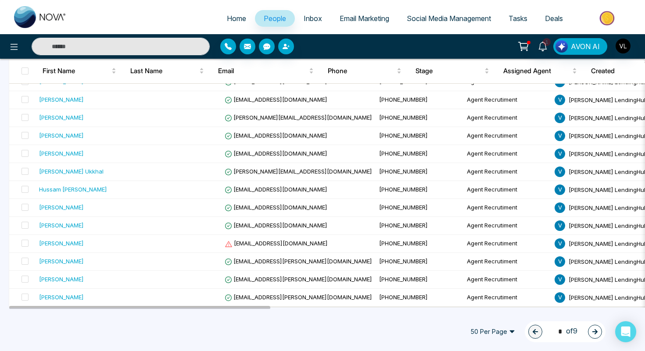
click at [594, 330] on icon "button" at bounding box center [595, 332] width 6 height 6
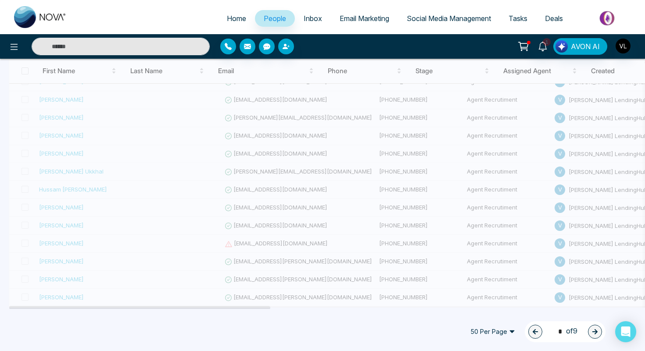
type input "*"
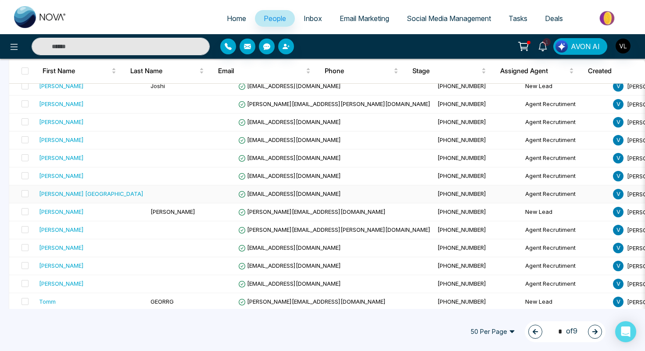
scroll to position [458, 0]
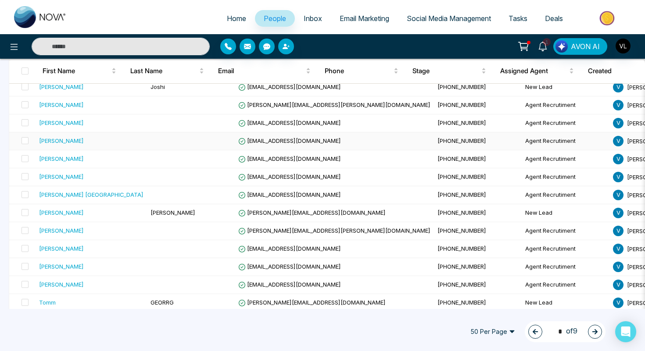
click at [75, 142] on div "Ivana Quiroga" at bounding box center [61, 140] width 45 height 9
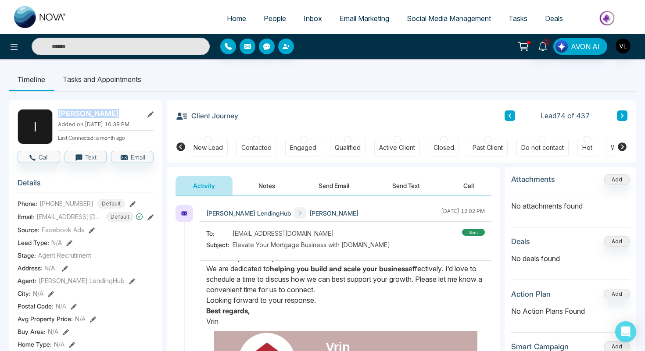
drag, startPoint x: 113, startPoint y: 118, endPoint x: 54, endPoint y: 117, distance: 58.8
click at [54, 117] on div "I Ivana Quiroga Added on August 17 2025 | 10:38 PM Last Connected: a month ago" at bounding box center [86, 126] width 136 height 35
drag, startPoint x: 87, startPoint y: 205, endPoint x: 40, endPoint y: 205, distance: 46.9
click at [40, 205] on div "+16478815215 Default" at bounding box center [82, 204] width 86 height 10
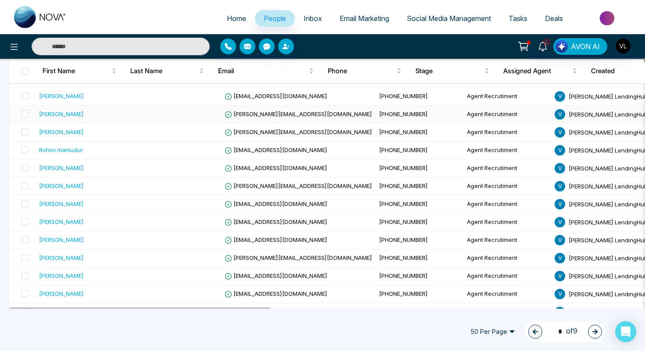
scroll to position [649, 0]
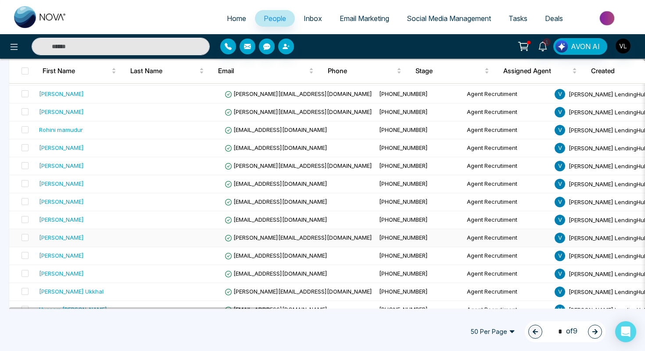
click at [88, 234] on div "[PERSON_NAME]" at bounding box center [84, 237] width 91 height 9
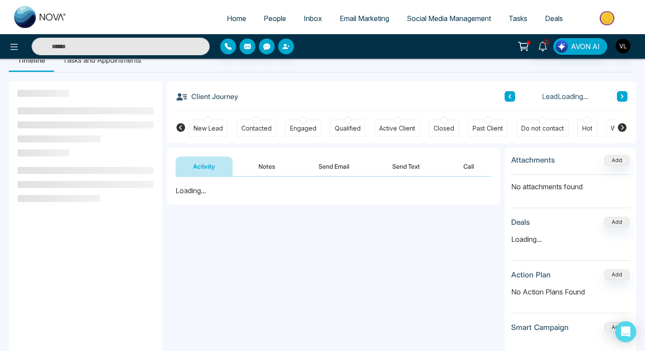
scroll to position [23, 0]
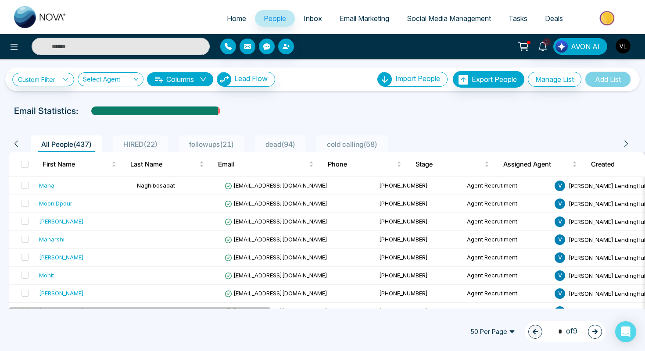
click at [595, 327] on button "button" at bounding box center [595, 332] width 14 height 14
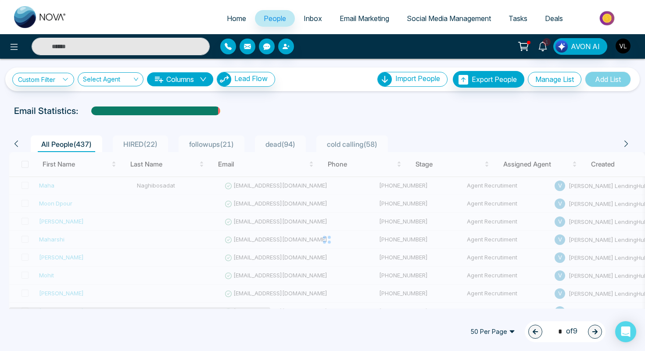
type input "*"
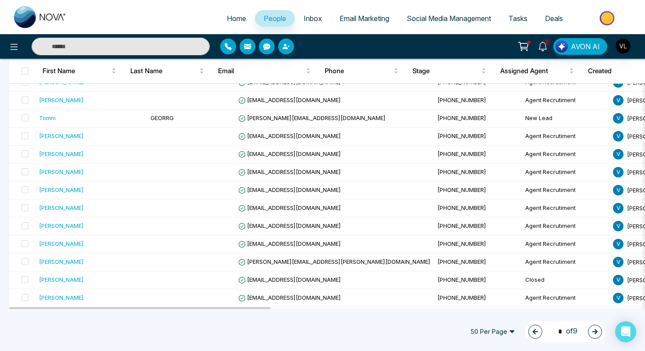
scroll to position [769, 0]
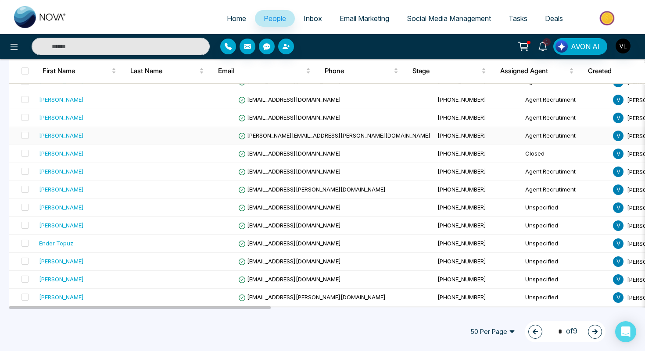
click at [147, 132] on td at bounding box center [191, 136] width 88 height 18
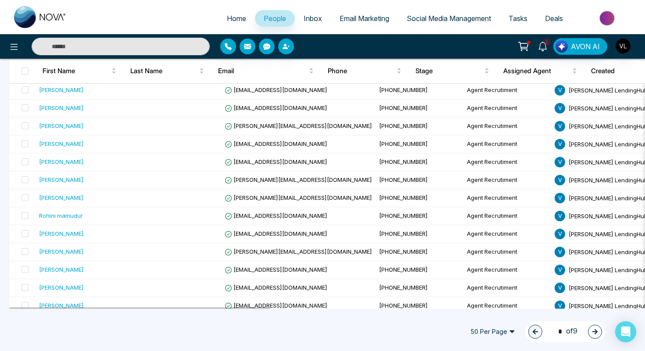
scroll to position [769, 0]
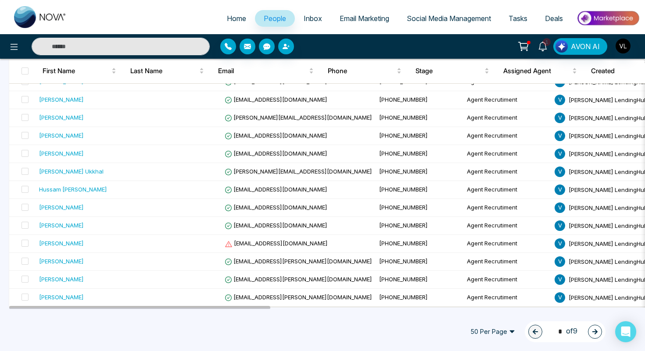
click at [597, 331] on icon "button" at bounding box center [595, 332] width 6 height 6
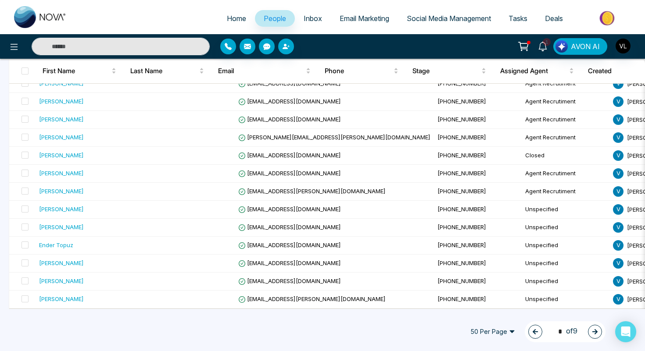
scroll to position [767, 0]
click at [597, 332] on icon "button" at bounding box center [595, 332] width 6 height 6
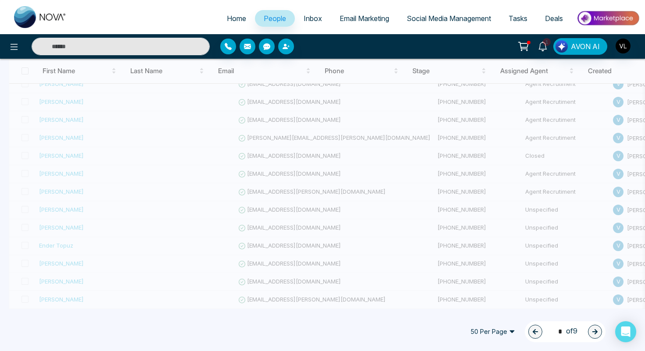
type input "*"
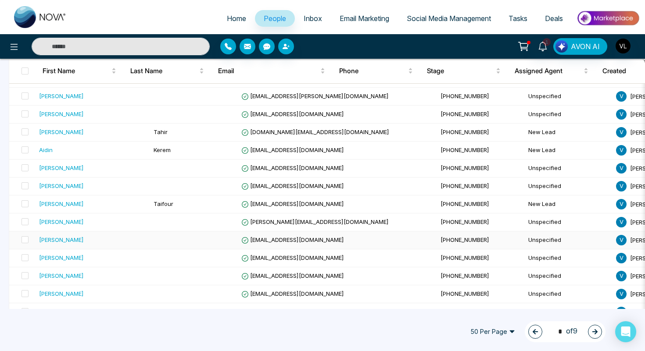
scroll to position [754, 0]
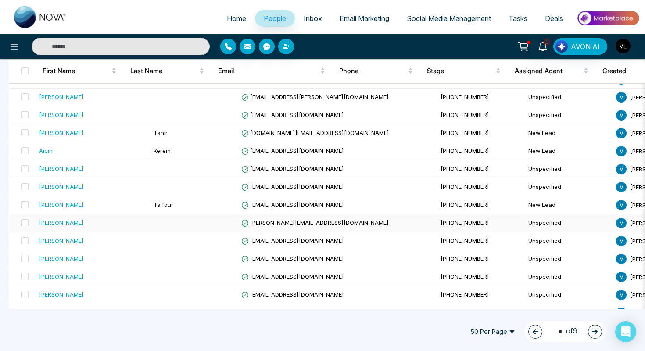
click at [183, 225] on td at bounding box center [194, 224] width 88 height 18
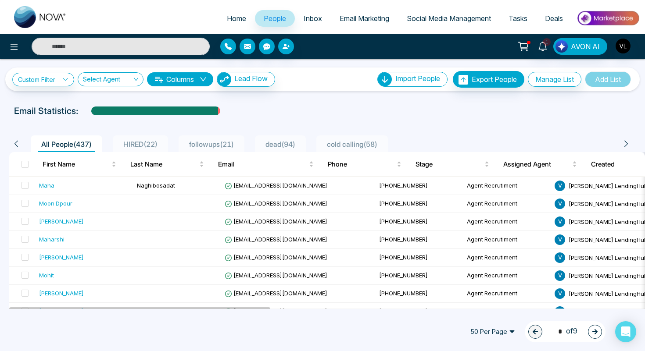
click at [594, 328] on button "button" at bounding box center [595, 332] width 14 height 14
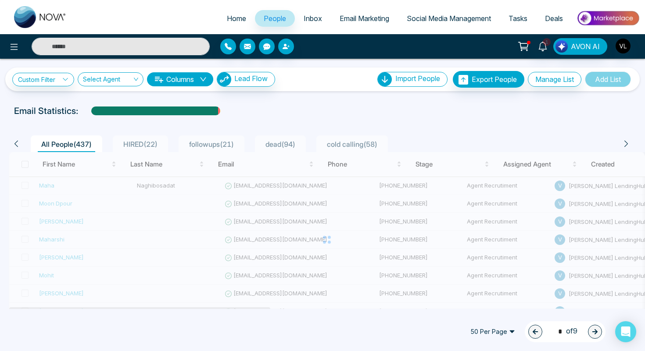
type input "*"
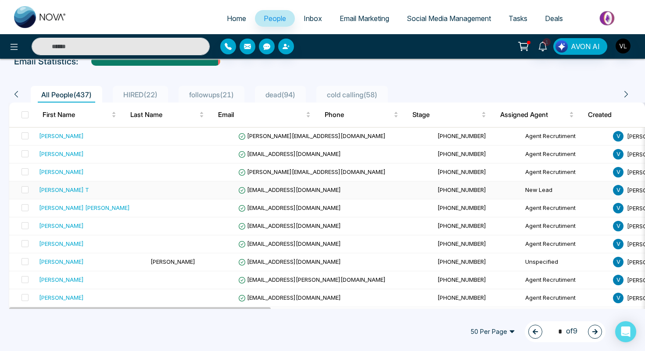
scroll to position [54, 0]
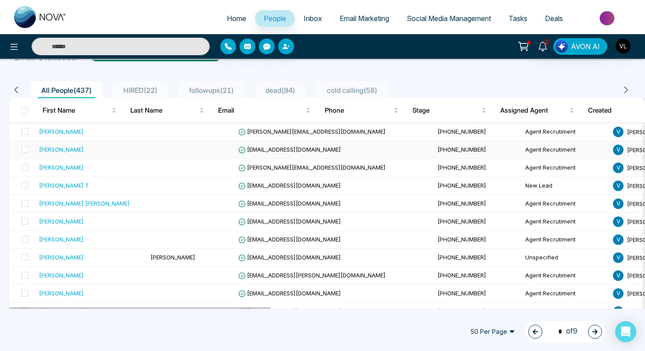
click at [75, 154] on td "Darshan Singh" at bounding box center [91, 150] width 111 height 18
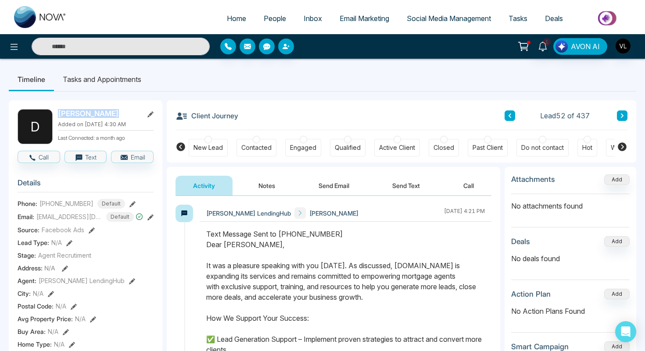
drag, startPoint x: 111, startPoint y: 114, endPoint x: 57, endPoint y: 115, distance: 54.0
click at [58, 115] on h2 "Darshan Singh" at bounding box center [99, 113] width 82 height 9
drag, startPoint x: 91, startPoint y: 204, endPoint x: 42, endPoint y: 205, distance: 48.7
click at [42, 205] on div "+16478348000 Default" at bounding box center [82, 204] width 86 height 10
drag, startPoint x: 116, startPoint y: 113, endPoint x: 90, endPoint y: 112, distance: 25.9
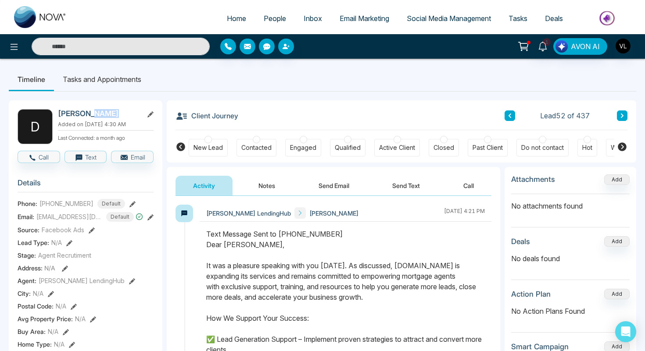
click at [90, 112] on h2 "Darshan Singh" at bounding box center [99, 113] width 82 height 9
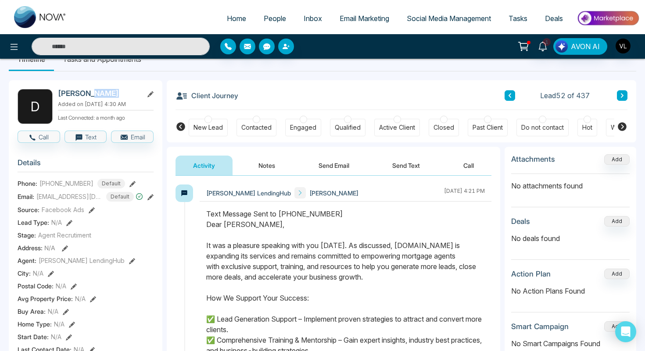
scroll to position [17, 0]
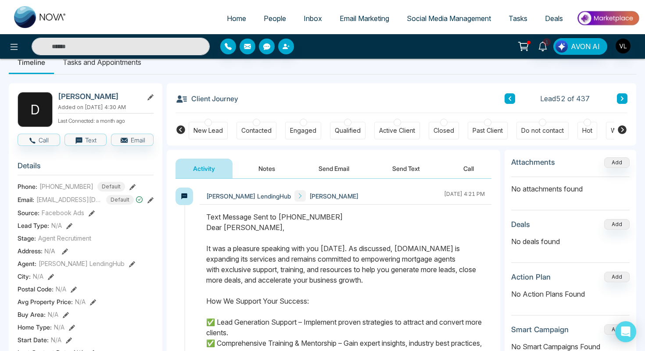
click at [211, 107] on div "Client Journey Lead 52 of 437" at bounding box center [401, 98] width 452 height 30
drag, startPoint x: 57, startPoint y: 93, endPoint x: 125, endPoint y: 93, distance: 67.1
click at [125, 93] on div "D Darshan Singh Added on August 29 2025 | 4:30 AM Last Connected: a month ago" at bounding box center [86, 109] width 136 height 35
click at [125, 93] on h2 "Darshan Singh" at bounding box center [99, 96] width 82 height 9
click at [122, 68] on li "Tasks and Appointments" at bounding box center [102, 62] width 96 height 24
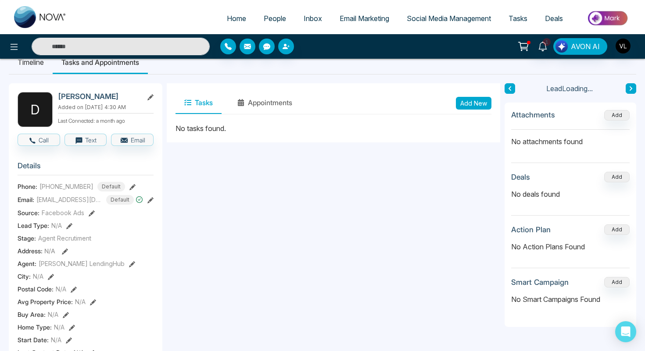
click at [479, 111] on div "Tasks Appointments Add New" at bounding box center [333, 103] width 316 height 22
click at [498, 107] on div "Tasks Appointments Add New" at bounding box center [333, 103] width 333 height 40
click at [472, 106] on button "Add New" at bounding box center [474, 103] width 36 height 13
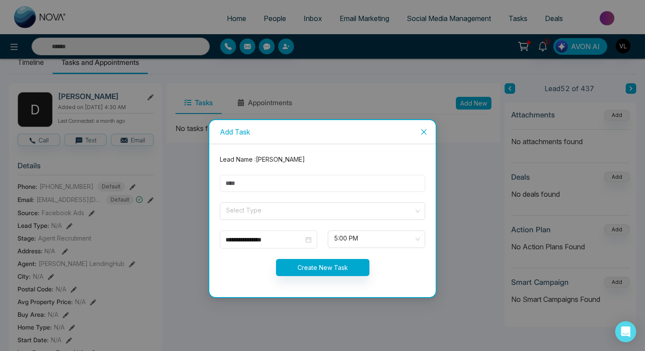
click at [280, 175] on input "text" at bounding box center [322, 183] width 205 height 17
type input "****"
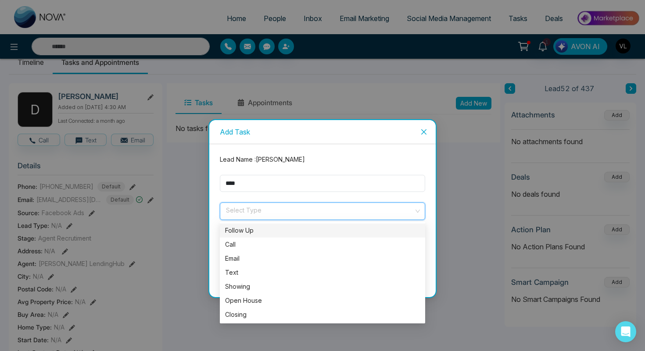
click at [250, 204] on input "search" at bounding box center [319, 209] width 189 height 13
click at [259, 229] on div "Follow Up" at bounding box center [322, 231] width 195 height 10
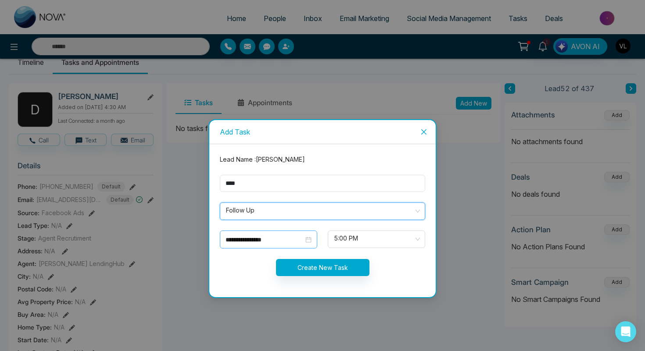
click at [307, 241] on div "**********" at bounding box center [268, 240] width 86 height 10
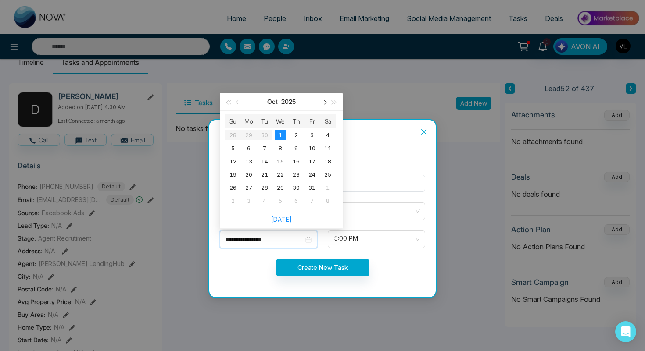
click at [324, 105] on button "button" at bounding box center [324, 102] width 10 height 18
type input "**********"
click at [251, 188] on div "24" at bounding box center [248, 187] width 11 height 11
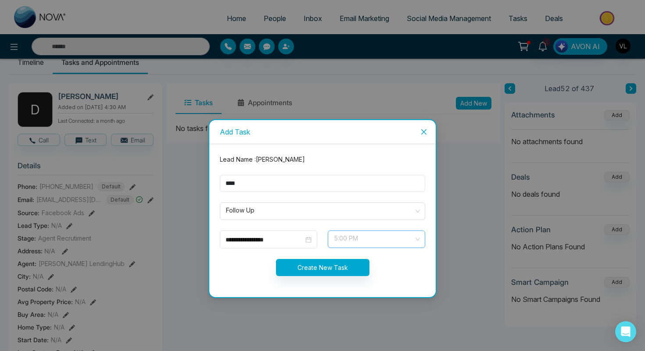
click at [355, 240] on span "5:00 PM" at bounding box center [376, 239] width 85 height 15
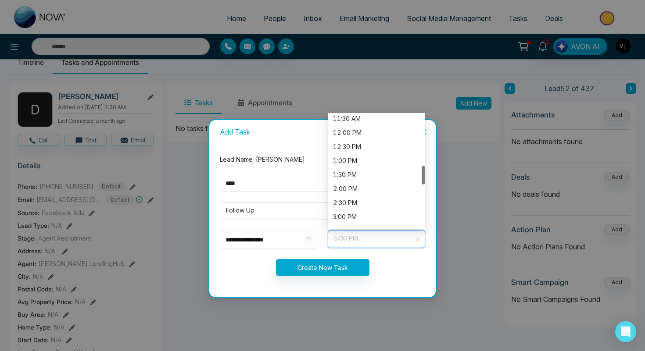
scroll to position [299, 0]
click at [342, 161] on div "12:00 PM" at bounding box center [376, 160] width 87 height 10
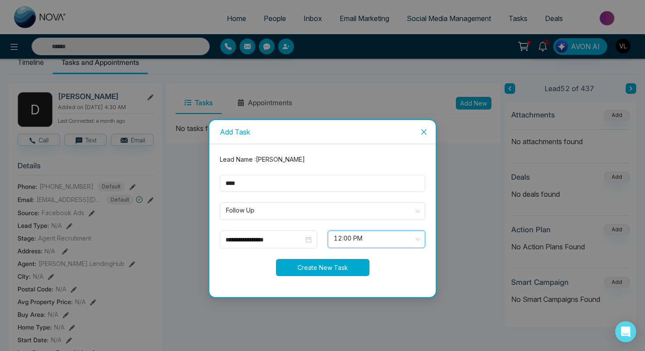
click at [302, 272] on button "Create New Task" at bounding box center [322, 267] width 93 height 17
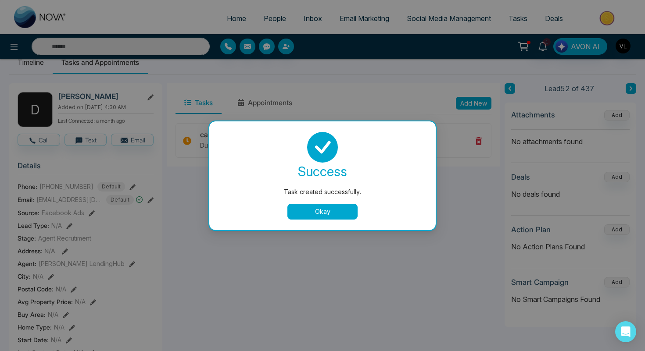
click at [301, 206] on button "Okay" at bounding box center [322, 212] width 70 height 16
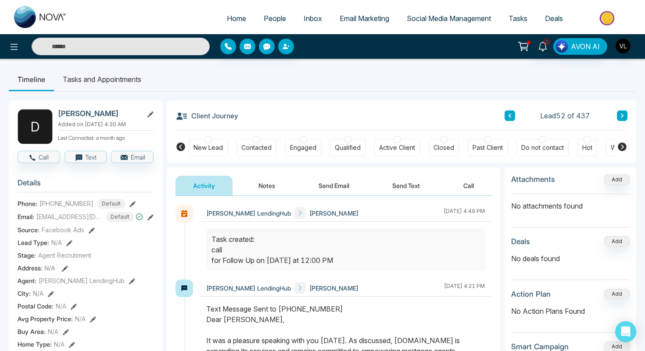
drag, startPoint x: 265, startPoint y: 69, endPoint x: 265, endPoint y: 15, distance: 53.5
click at [265, 15] on span "People" at bounding box center [275, 18] width 22 height 9
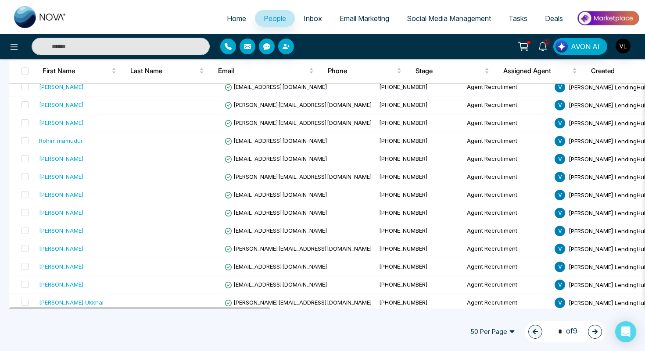
scroll to position [681, 0]
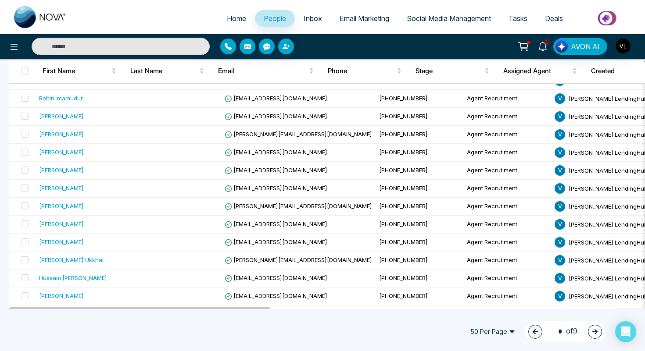
click at [592, 332] on icon "button" at bounding box center [594, 331] width 5 height 5
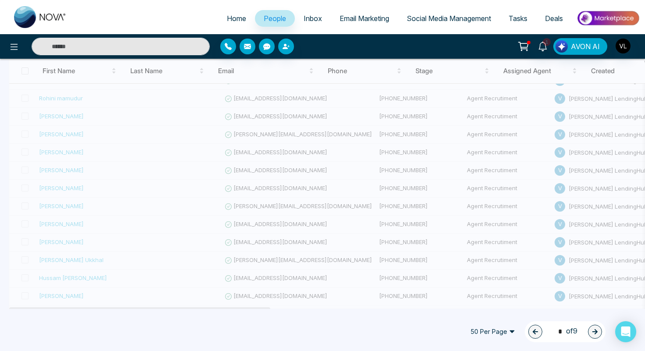
type input "*"
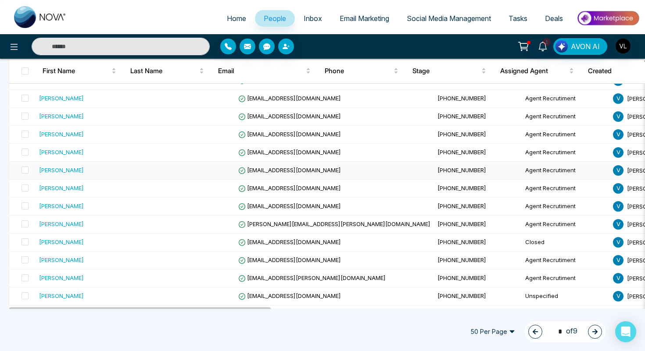
scroll to position [769, 0]
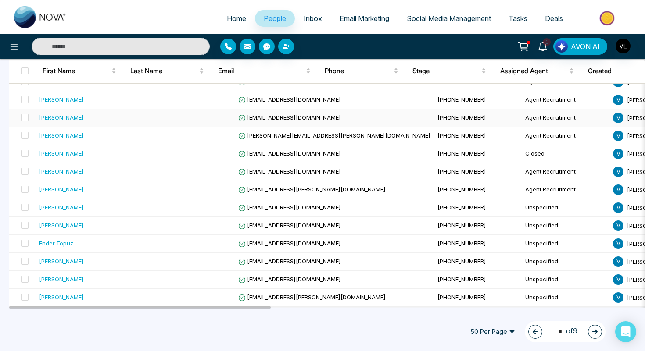
click at [109, 121] on div "Naseer Ahmed" at bounding box center [91, 117] width 104 height 9
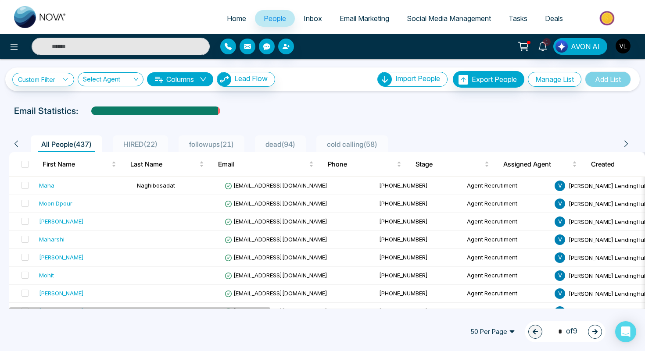
click at [593, 328] on button "button" at bounding box center [595, 332] width 14 height 14
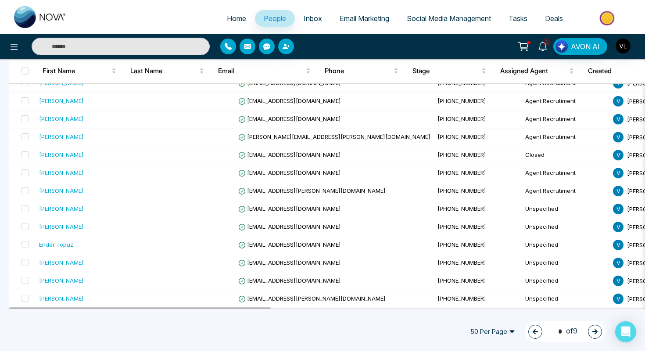
scroll to position [769, 0]
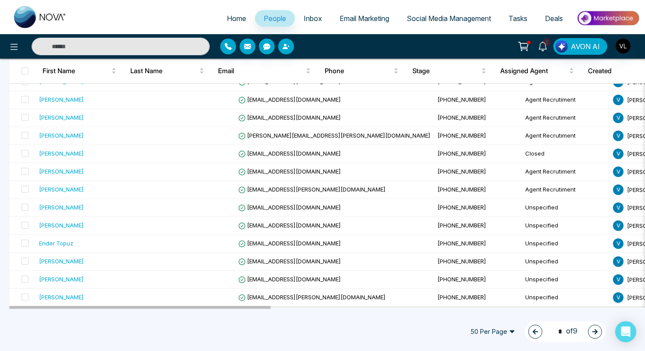
click at [590, 334] on button "button" at bounding box center [595, 332] width 14 height 14
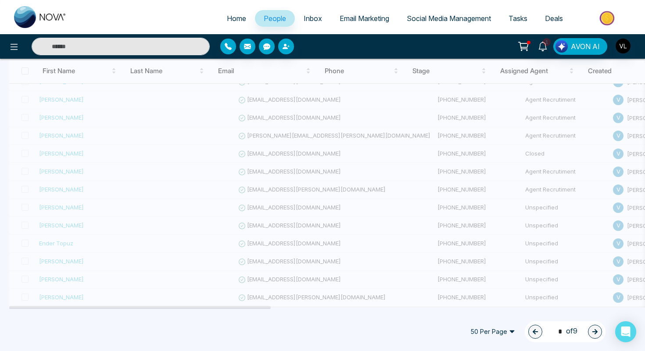
type input "*"
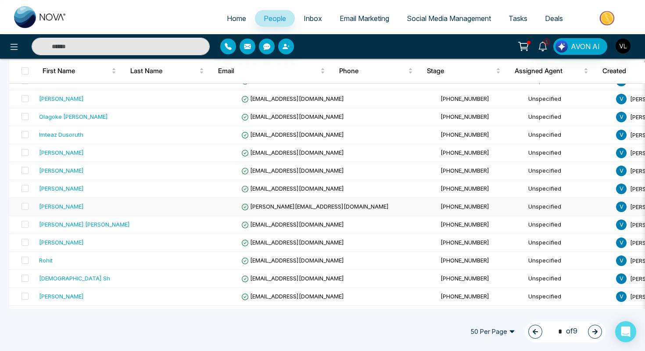
scroll to position [305, 0]
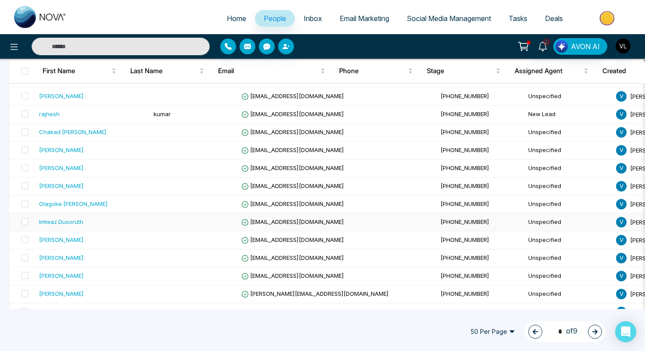
click at [100, 215] on td "Imteaz Dusoruth" at bounding box center [93, 223] width 114 height 18
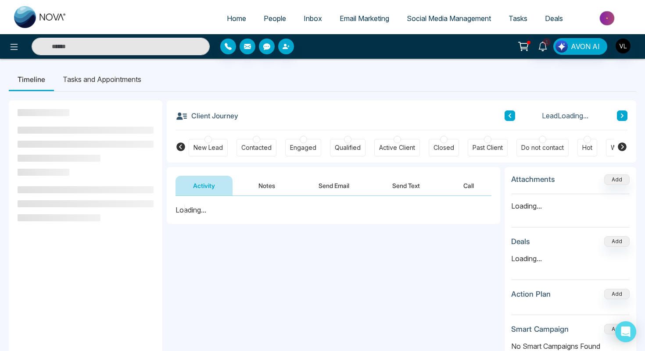
click at [95, 222] on div at bounding box center [86, 199] width 136 height 60
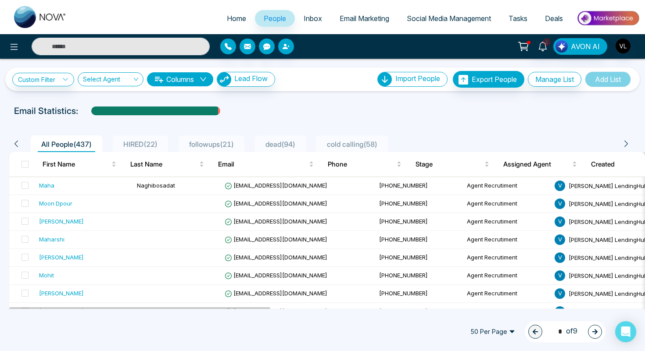
click at [96, 46] on input "text" at bounding box center [121, 47] width 178 height 18
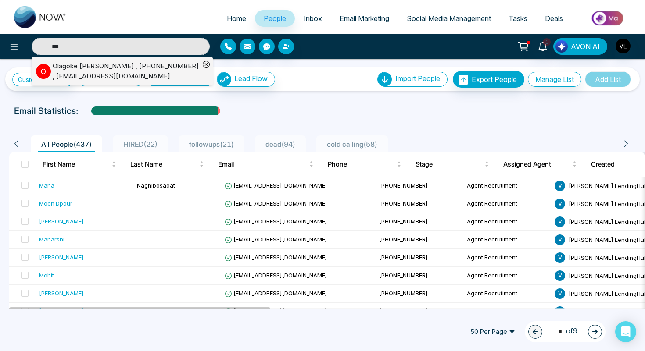
type input "***"
click at [59, 69] on div "Olagoke MICHAEL Kupolati , +16478323974 , gkupolati@gmail.com" at bounding box center [126, 71] width 147 height 20
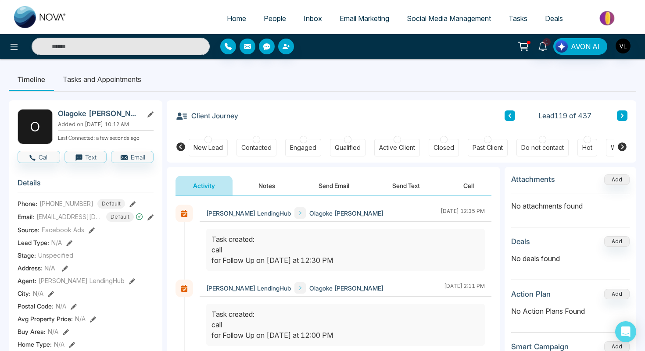
click at [267, 19] on span "People" at bounding box center [275, 18] width 22 height 9
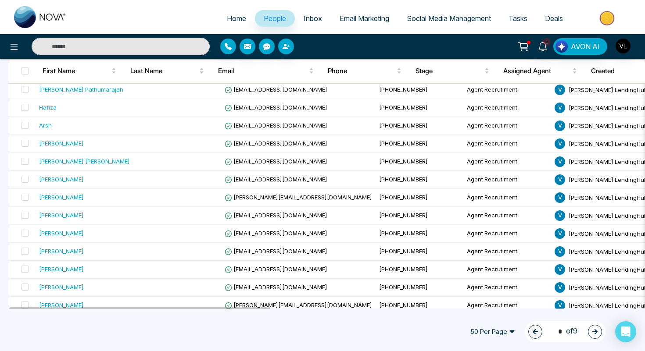
scroll to position [265, 0]
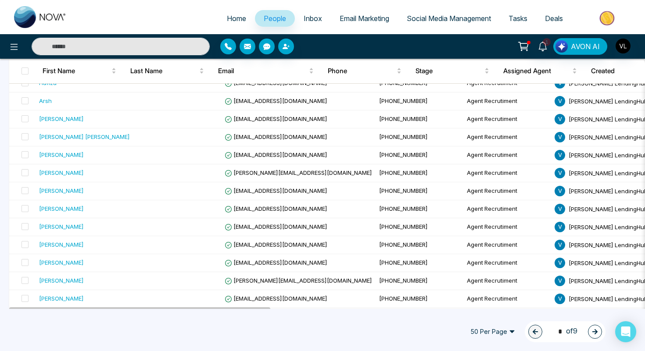
click at [594, 333] on icon "button" at bounding box center [595, 332] width 6 height 6
type input "*"
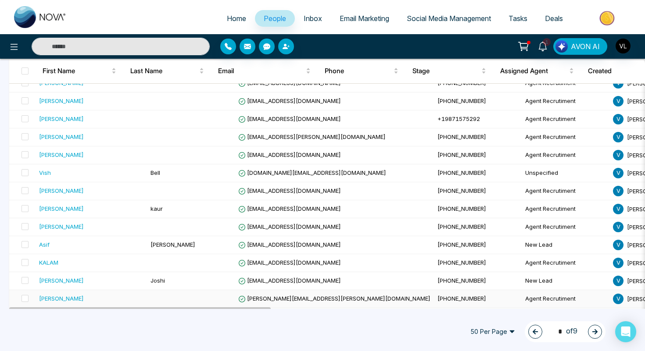
click at [205, 297] on td at bounding box center [191, 299] width 88 height 18
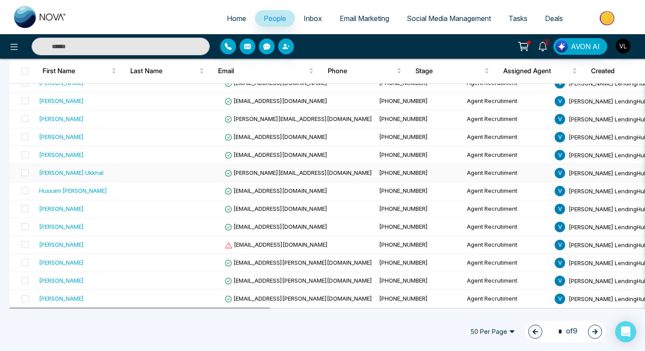
scroll to position [769, 0]
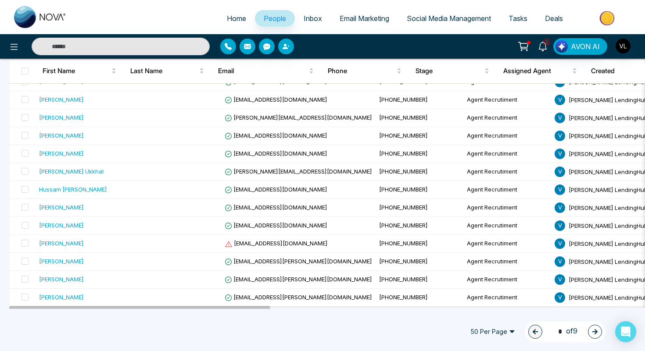
click at [594, 333] on icon "button" at bounding box center [595, 332] width 6 height 6
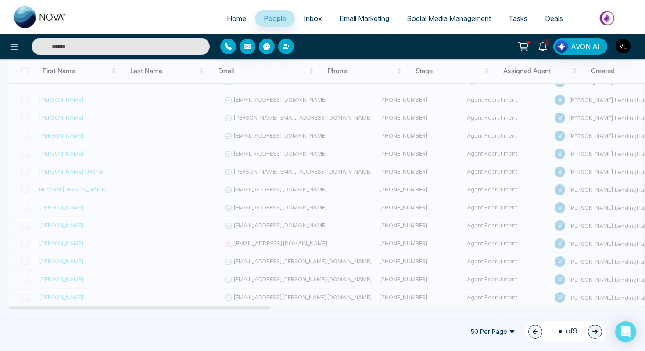
type input "*"
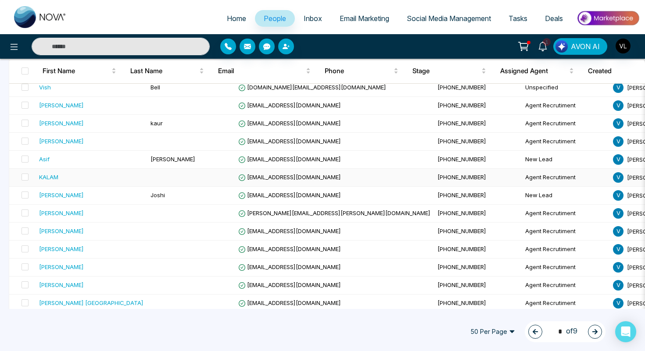
scroll to position [347, 0]
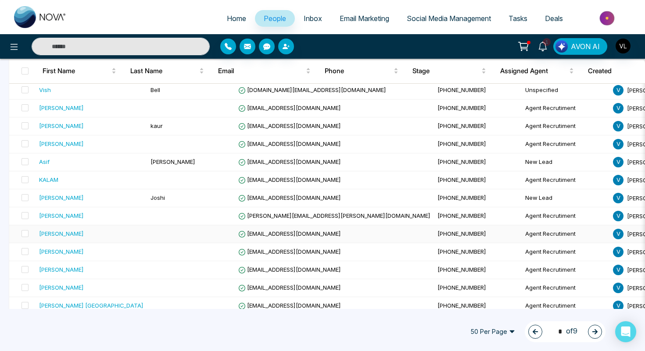
click at [162, 235] on td at bounding box center [191, 234] width 88 height 18
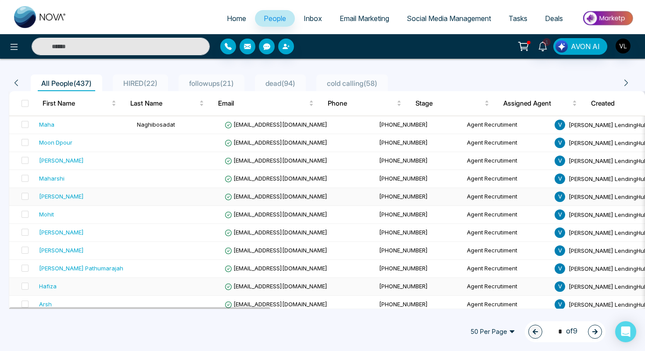
scroll to position [59, 0]
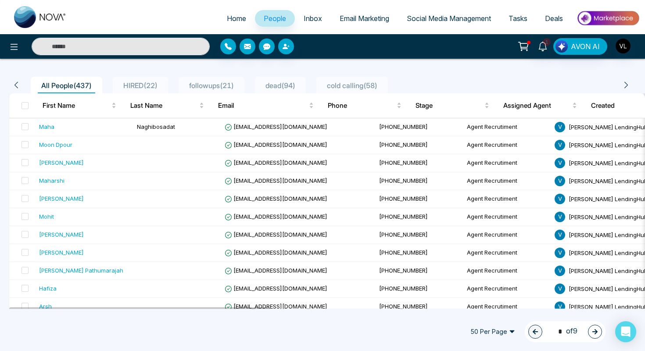
click at [589, 328] on button "button" at bounding box center [595, 332] width 14 height 14
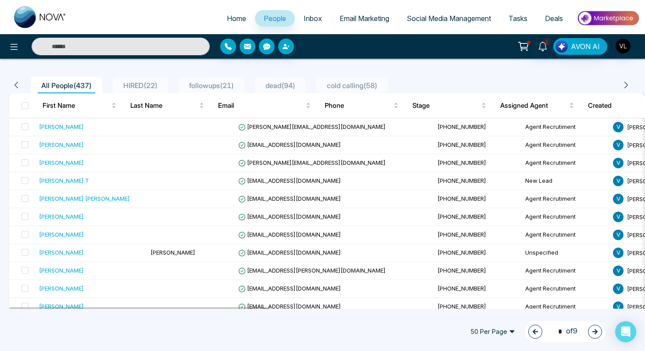
click at [595, 332] on icon "button" at bounding box center [594, 331] width 5 height 5
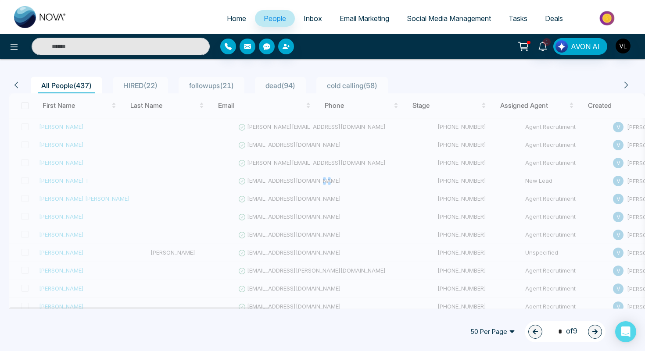
type input "*"
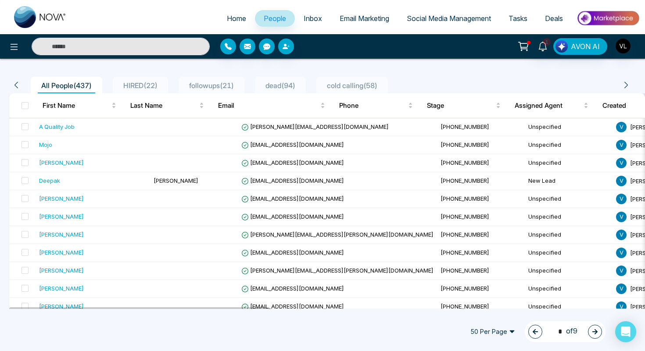
click at [554, 11] on link "Deals" at bounding box center [554, 18] width 36 height 17
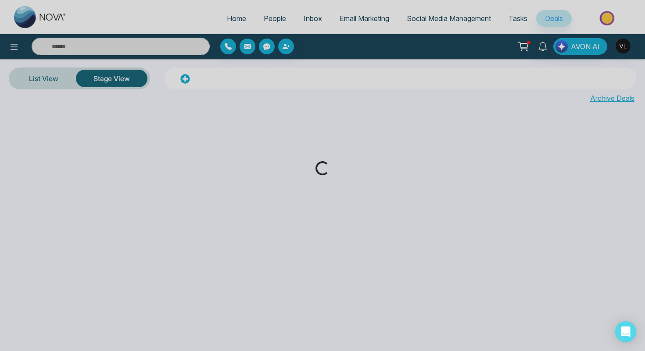
click at [519, 15] on div "Loading..." at bounding box center [322, 175] width 645 height 351
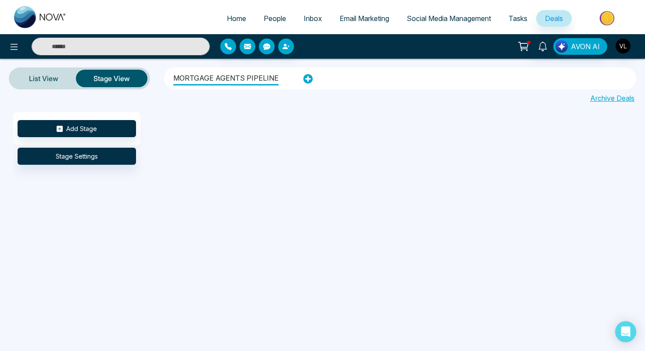
click at [518, 14] on span "Tasks" at bounding box center [517, 18] width 19 height 9
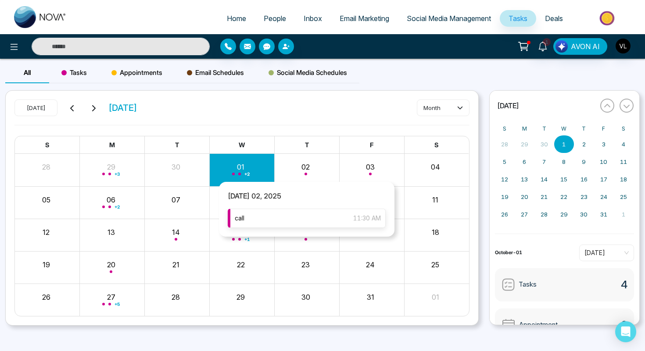
click at [288, 218] on div "call 11:30 AM" at bounding box center [307, 218] width 158 height 19
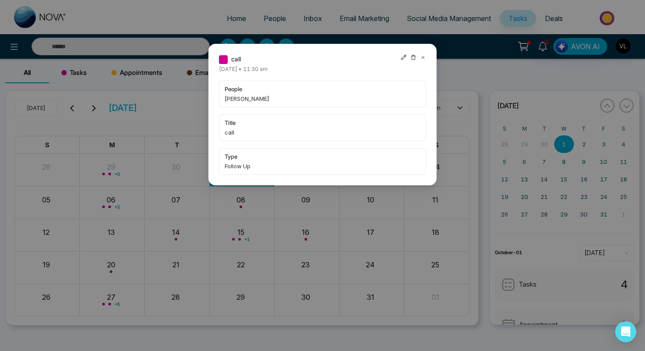
click at [427, 56] on div "call Thursday October-02-2025 • 11:30 am people Malik Tariq Sella title call ty…" at bounding box center [322, 115] width 228 height 142
click at [422, 56] on icon at bounding box center [423, 57] width 6 height 6
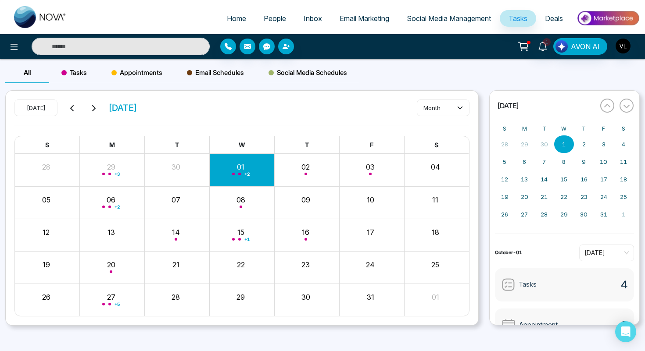
click at [72, 41] on input "text" at bounding box center [121, 47] width 178 height 18
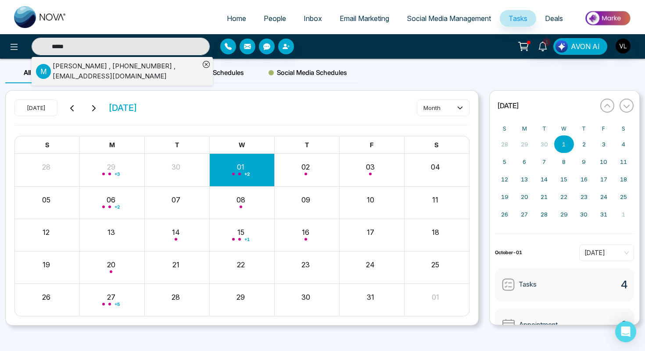
type input "*****"
click at [52, 73] on div "M Malik Tariq Sella , +14165655474 , tariqsella@yahoo.com" at bounding box center [118, 71] width 164 height 20
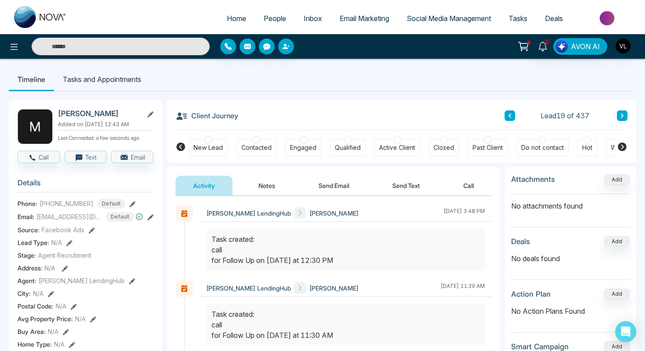
click at [522, 14] on link "Tasks" at bounding box center [518, 18] width 36 height 17
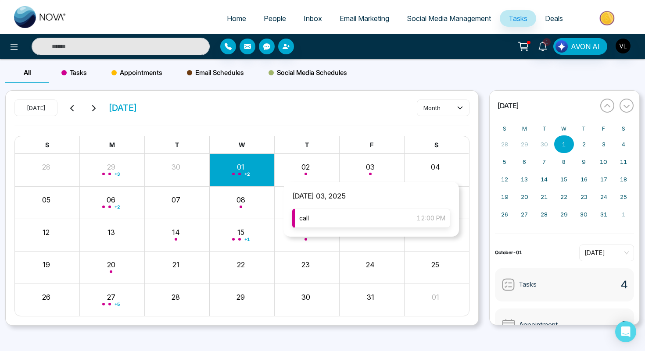
click at [351, 218] on div "call 12:00 PM" at bounding box center [371, 218] width 158 height 19
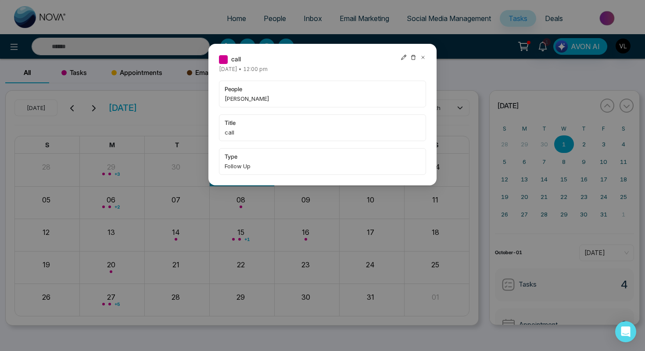
click at [425, 55] on icon at bounding box center [423, 57] width 6 height 6
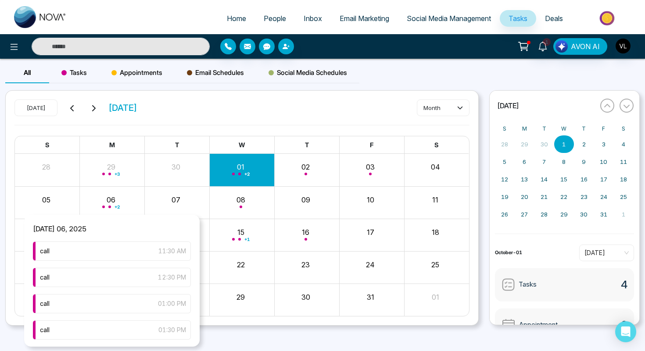
click at [132, 240] on div "Monday 06, 2025 call 11:30 AM call 12:30 PM call 01:00 PM call 01:30 PM" at bounding box center [111, 281] width 175 height 132
click at [132, 254] on div "call 11:30 AM" at bounding box center [112, 251] width 158 height 19
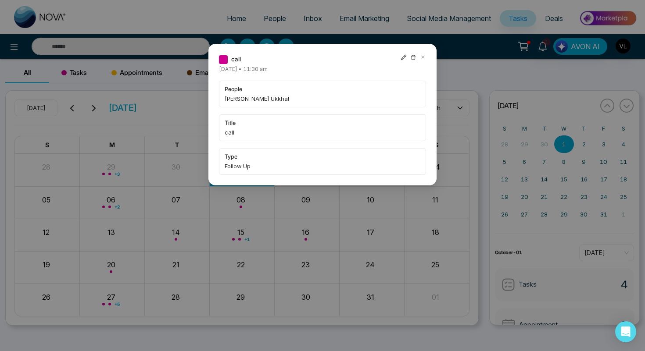
click at [421, 57] on icon at bounding box center [423, 57] width 6 height 6
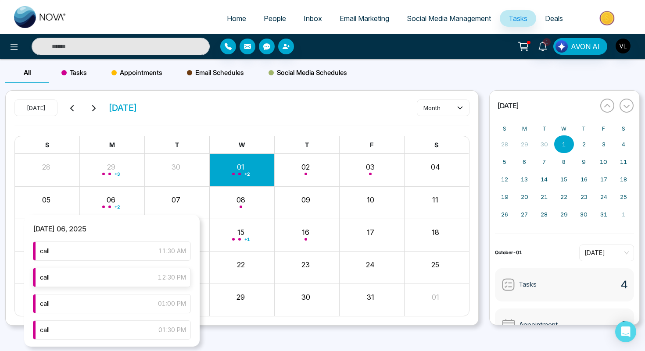
click at [87, 281] on div "call 12:30 PM" at bounding box center [112, 277] width 158 height 19
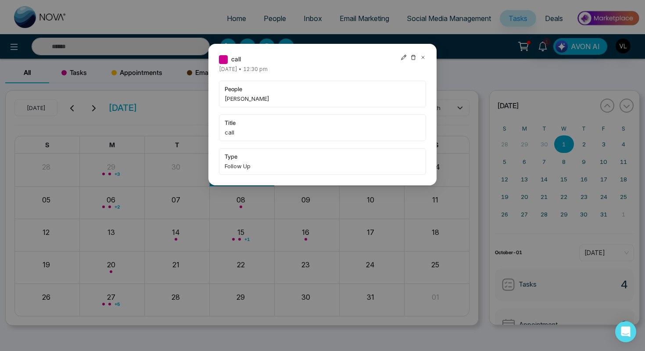
click at [422, 56] on icon at bounding box center [423, 57] width 6 height 6
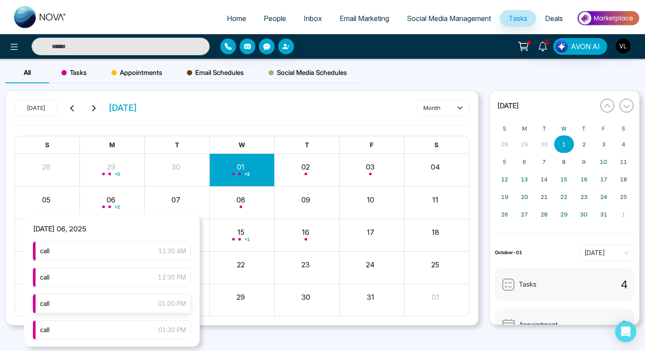
click at [88, 304] on div "call 01:00 PM" at bounding box center [112, 303] width 158 height 19
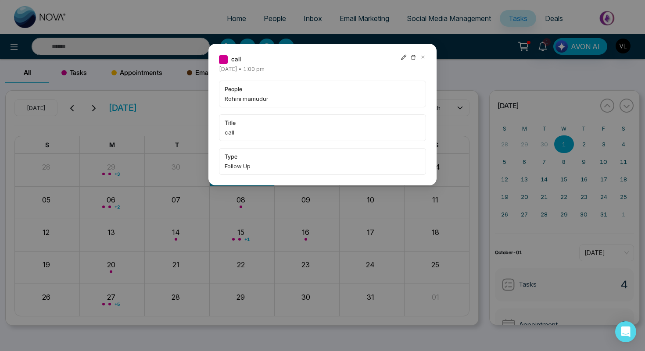
click at [425, 58] on icon at bounding box center [423, 57] width 6 height 6
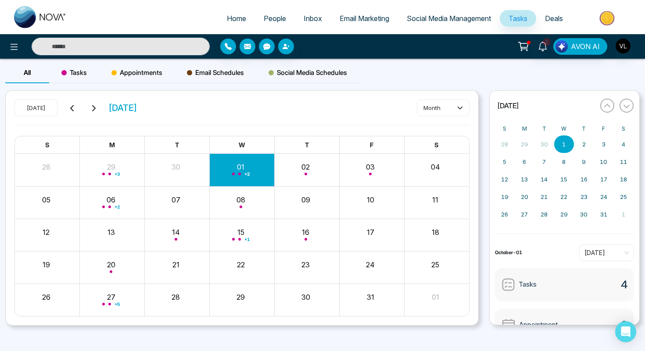
click at [80, 43] on input "text" at bounding box center [121, 47] width 178 height 18
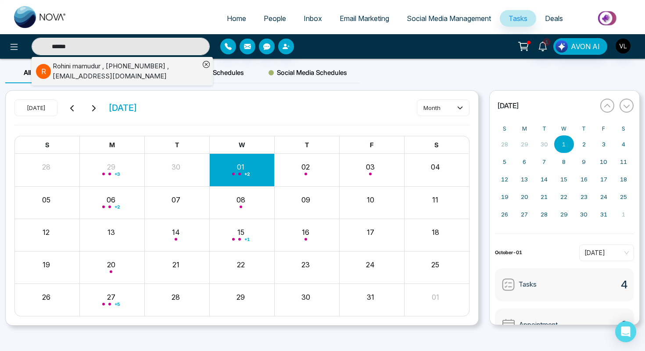
type input "******"
click at [56, 67] on div "Rohini mamudur , +16476486487 , Rohini.ma26@gmail.com" at bounding box center [126, 71] width 147 height 20
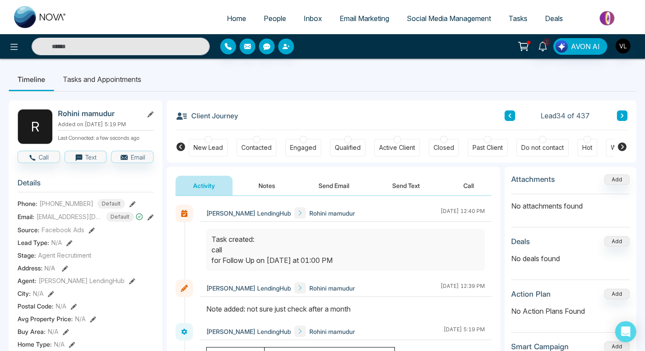
click at [270, 19] on span "People" at bounding box center [275, 18] width 22 height 9
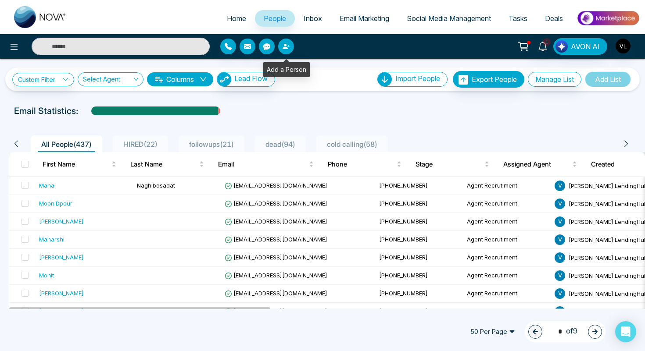
click at [286, 53] on button "button" at bounding box center [286, 47] width 16 height 16
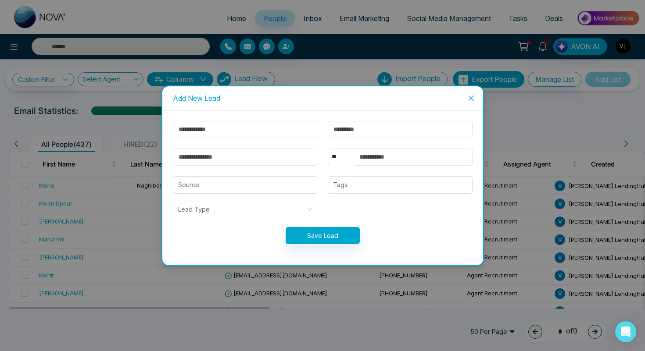
click at [229, 132] on input "text" at bounding box center [245, 129] width 145 height 17
type input "*******"
click at [362, 131] on input "text" at bounding box center [400, 129] width 145 height 17
type input "*****"
click at [383, 161] on input "text" at bounding box center [413, 157] width 118 height 17
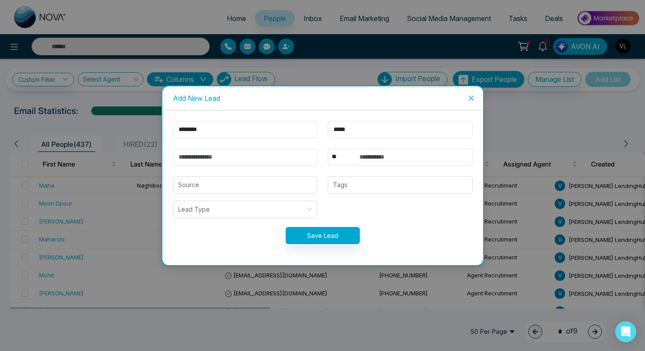
paste input "**********"
type input "**********"
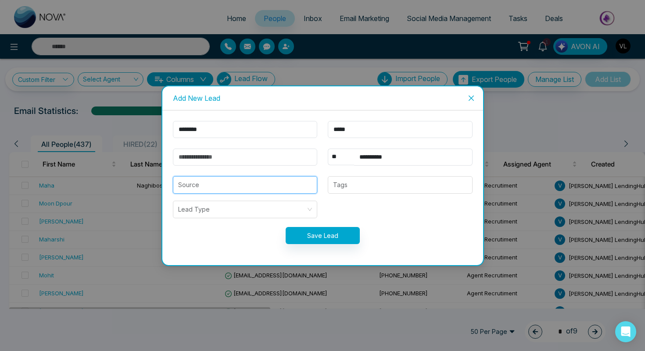
click at [249, 186] on input "search" at bounding box center [245, 185] width 134 height 17
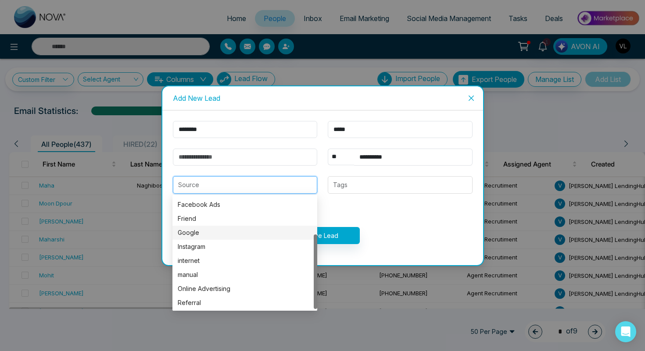
scroll to position [56, 0]
click at [192, 262] on div "internet" at bounding box center [245, 260] width 134 height 10
type input "********"
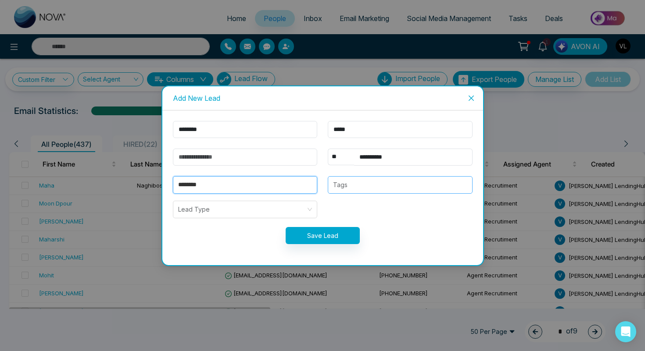
click at [362, 183] on div at bounding box center [399, 185] width 139 height 11
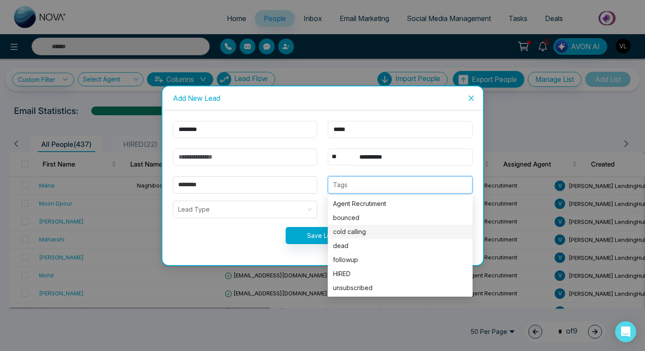
click at [356, 231] on div "cold calling" at bounding box center [400, 232] width 134 height 10
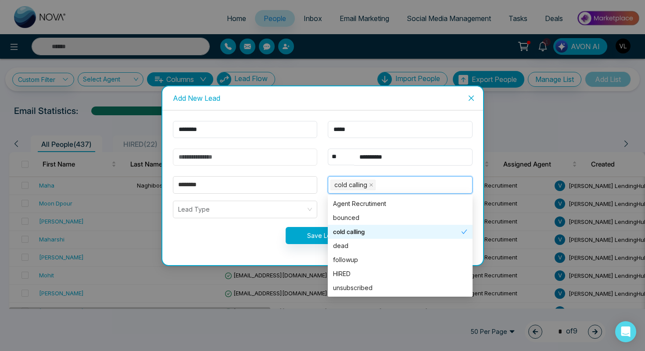
click at [225, 154] on input "email" at bounding box center [245, 157] width 145 height 17
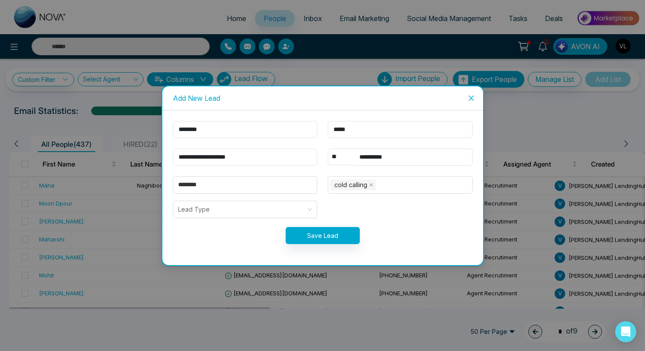
type input "**********"
click at [331, 238] on button "Save Lead" at bounding box center [323, 235] width 74 height 17
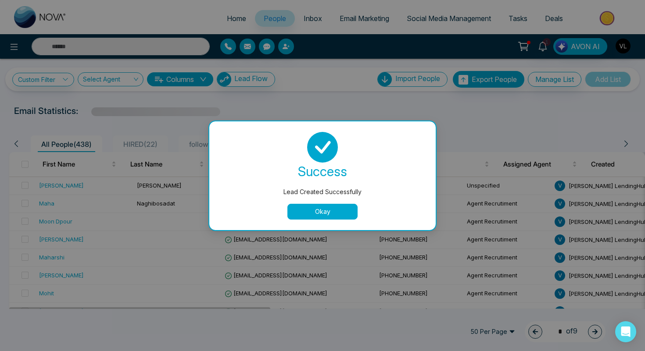
click at [311, 204] on button "Okay" at bounding box center [322, 212] width 70 height 16
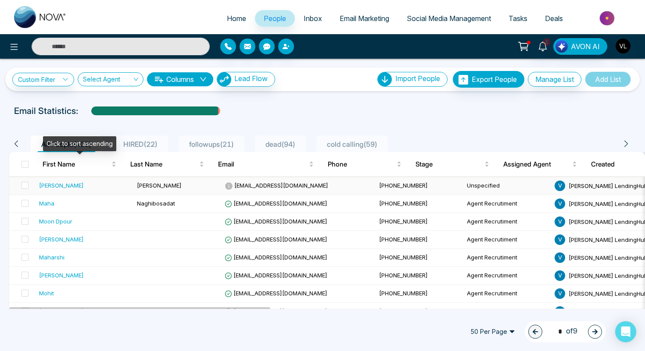
click at [114, 183] on div "[PERSON_NAME]" at bounding box center [84, 185] width 91 height 9
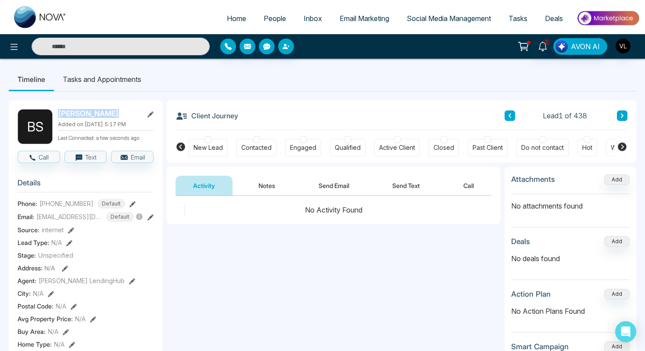
drag, startPoint x: 109, startPoint y: 114, endPoint x: 59, endPoint y: 114, distance: 50.4
click at [59, 114] on h2 "[PERSON_NAME]" at bounding box center [99, 113] width 82 height 9
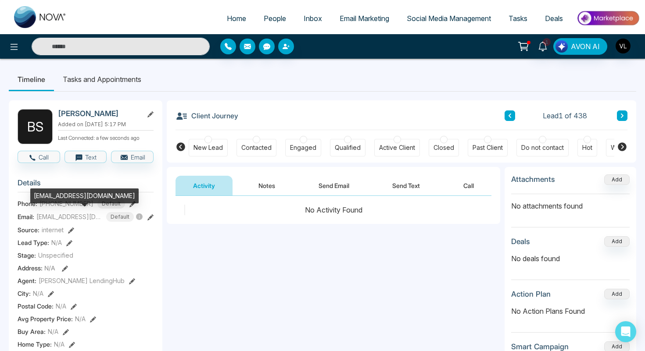
click at [78, 198] on div "[EMAIL_ADDRESS][DOMAIN_NAME]" at bounding box center [84, 196] width 108 height 15
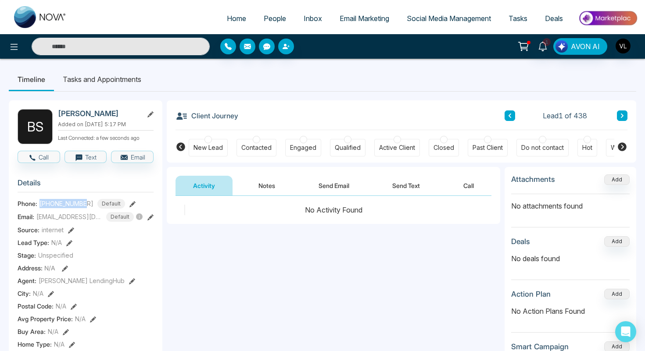
drag, startPoint x: 87, startPoint y: 204, endPoint x: 39, endPoint y: 204, distance: 47.4
click at [39, 204] on div "+14167216009 Default" at bounding box center [82, 204] width 86 height 10
click at [264, 18] on span "People" at bounding box center [275, 18] width 22 height 9
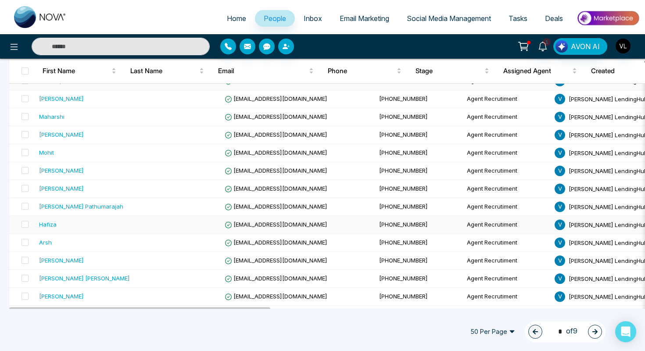
scroll to position [188, 0]
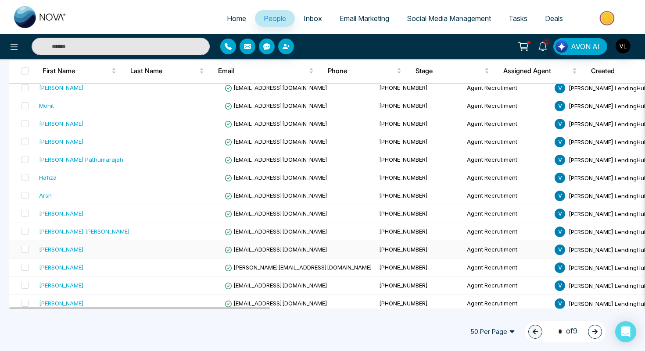
click at [103, 248] on div "[PERSON_NAME]" at bounding box center [84, 249] width 91 height 9
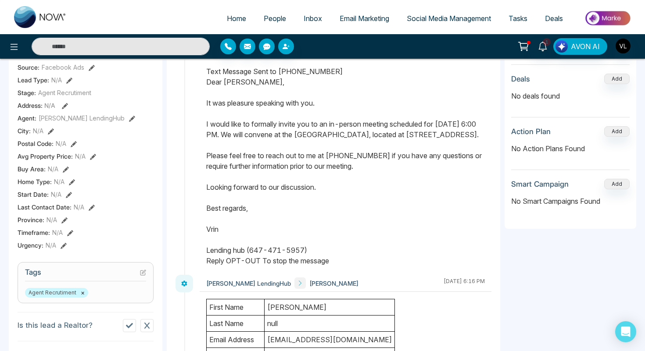
scroll to position [163, 0]
drag, startPoint x: 207, startPoint y: 82, endPoint x: 312, endPoint y: 261, distance: 207.5
click at [312, 261] on div "Text Message Sent to +14372287515 Dear Chakib, It was pleasure speaking with yo…" at bounding box center [345, 166] width 279 height 200
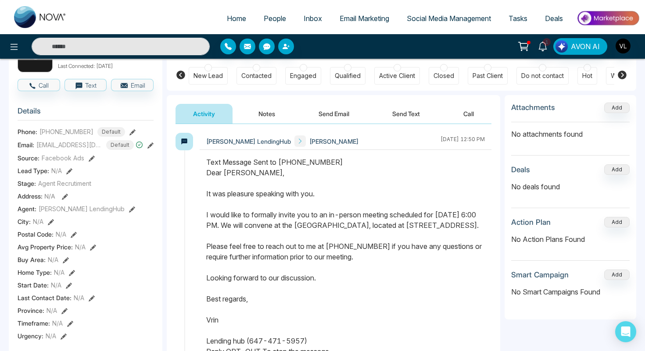
scroll to position [0, 0]
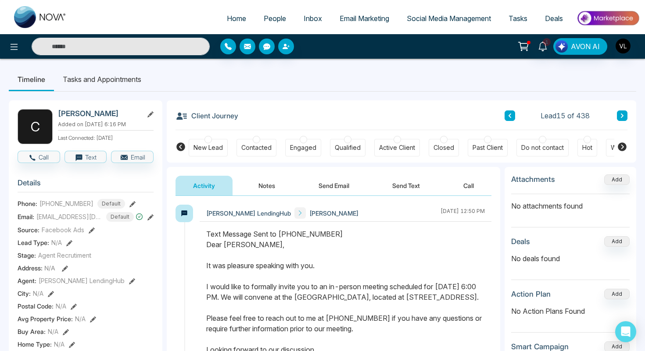
click at [273, 15] on span "People" at bounding box center [275, 18] width 22 height 9
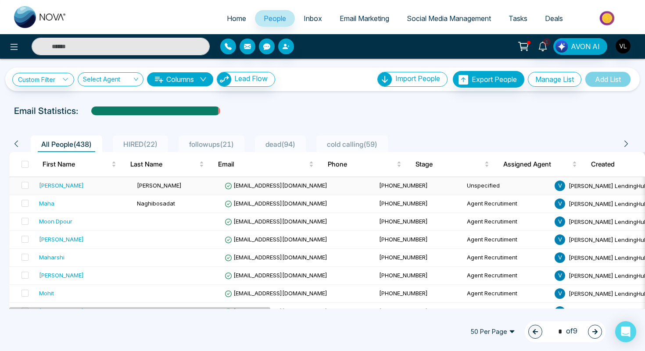
click at [89, 192] on td "[PERSON_NAME]" at bounding box center [85, 186] width 98 height 18
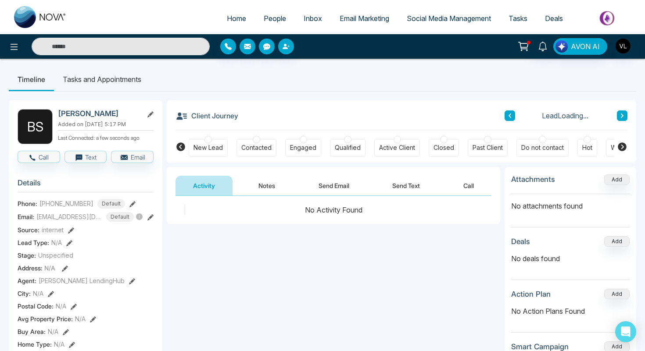
click at [332, 190] on button "Send Email" at bounding box center [334, 186] width 66 height 20
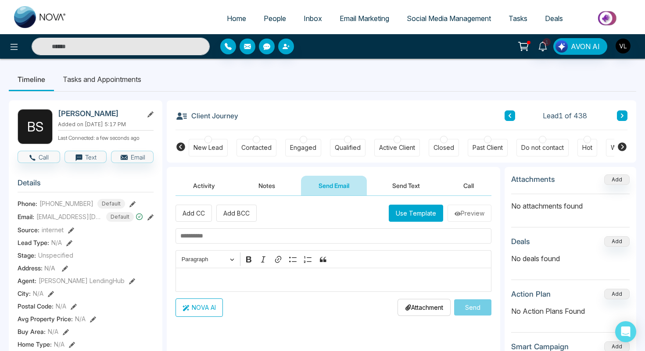
click at [207, 288] on div "Editor editing area: main" at bounding box center [333, 280] width 316 height 24
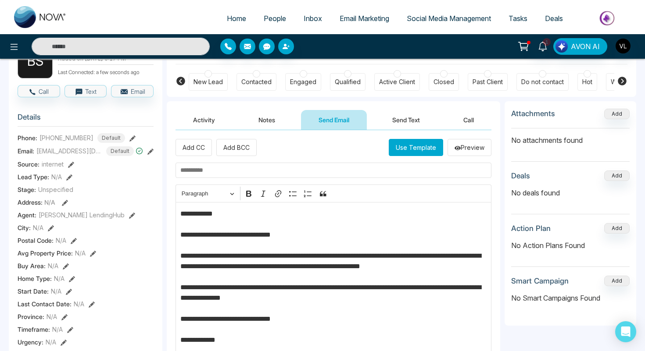
scroll to position [29, 0]
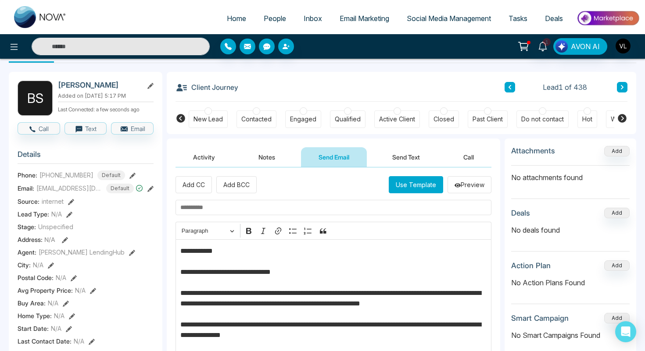
click at [72, 84] on h2 "[PERSON_NAME]" at bounding box center [99, 85] width 82 height 9
copy h2 "[PERSON_NAME]"
click at [200, 250] on p "**********" at bounding box center [333, 335] width 307 height 179
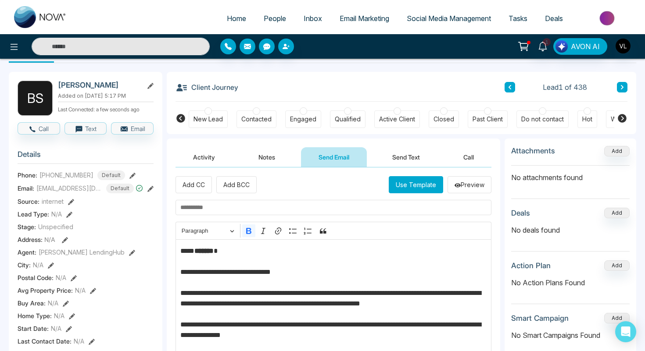
click at [200, 250] on strong "*******" at bounding box center [203, 251] width 19 height 7
click at [247, 235] on icon "Editor toolbar" at bounding box center [248, 231] width 9 height 9
click at [206, 204] on input "text" at bounding box center [333, 207] width 316 height 15
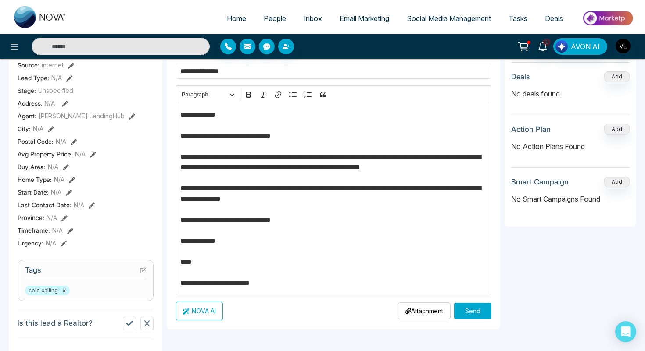
scroll to position [165, 0]
type input "**********"
click at [472, 159] on p "**********" at bounding box center [333, 198] width 307 height 179
click at [479, 155] on p "**********" at bounding box center [333, 198] width 307 height 179
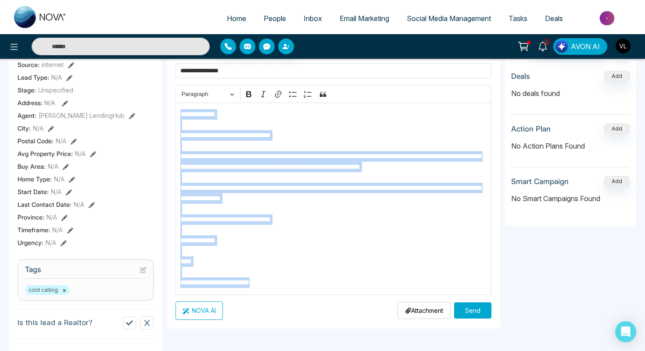
drag, startPoint x: 293, startPoint y: 288, endPoint x: 169, endPoint y: 101, distance: 223.7
click at [169, 101] on div "**********" at bounding box center [333, 180] width 333 height 298
copy p "**********"
click at [470, 307] on button "Send" at bounding box center [472, 311] width 37 height 16
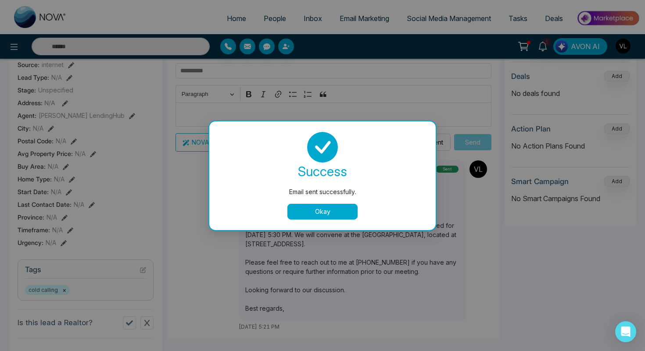
click at [333, 211] on button "Okay" at bounding box center [322, 212] width 70 height 16
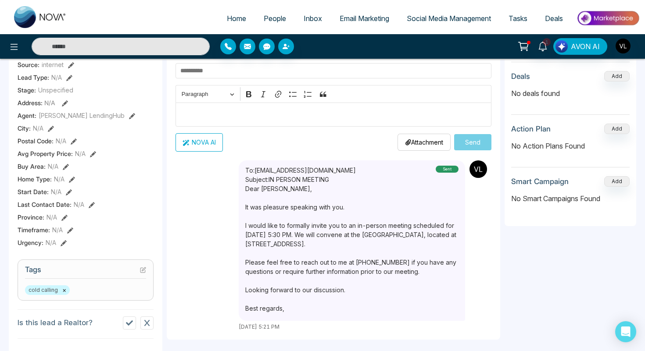
scroll to position [0, 0]
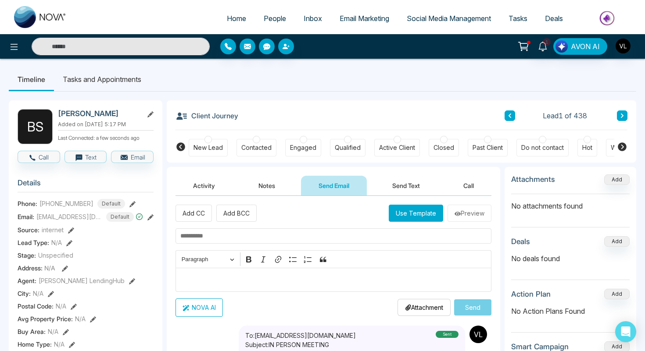
click at [401, 182] on button "Send Text" at bounding box center [406, 186] width 63 height 20
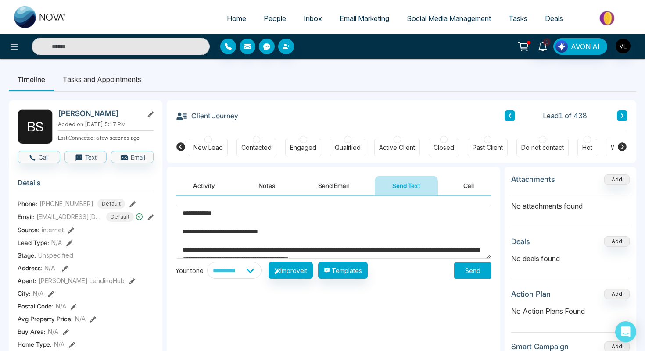
type textarea "**********"
click at [463, 265] on button "Send" at bounding box center [472, 271] width 37 height 16
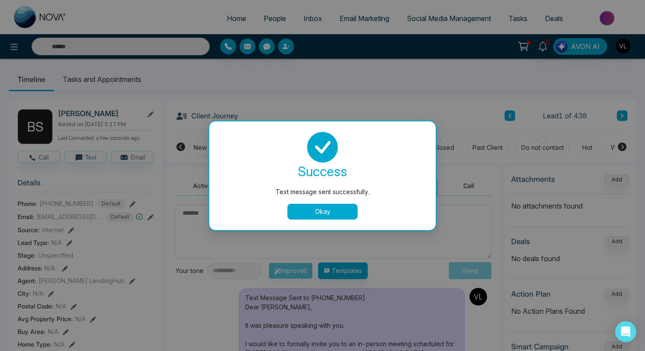
click at [322, 213] on button "Okay" at bounding box center [322, 212] width 70 height 16
